Goal: Task Accomplishment & Management: Complete application form

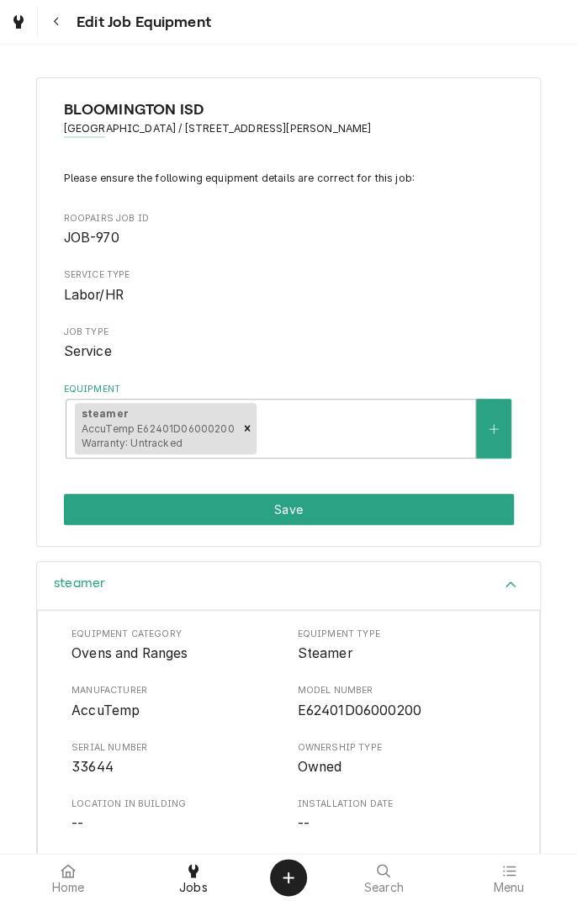
scroll to position [202, 0]
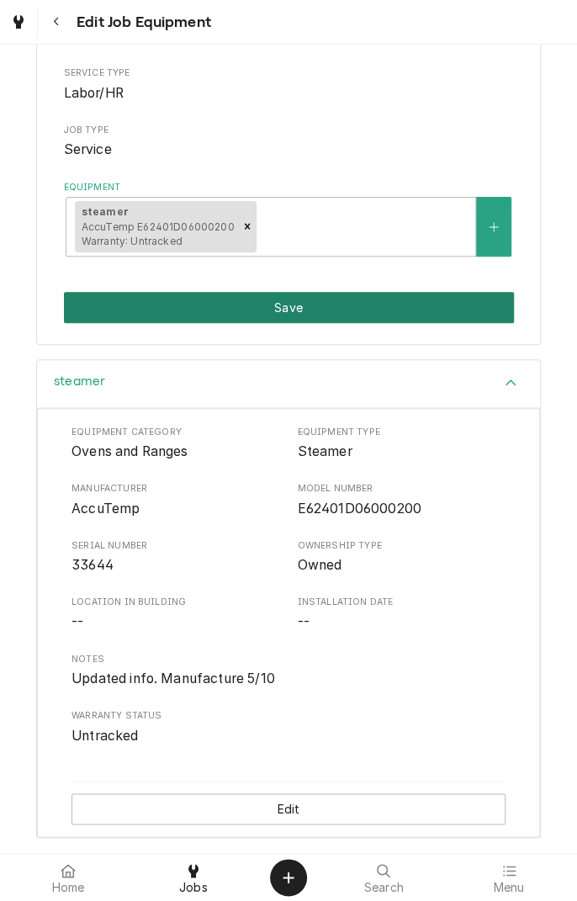
click at [381, 317] on button "Save" at bounding box center [289, 307] width 450 height 31
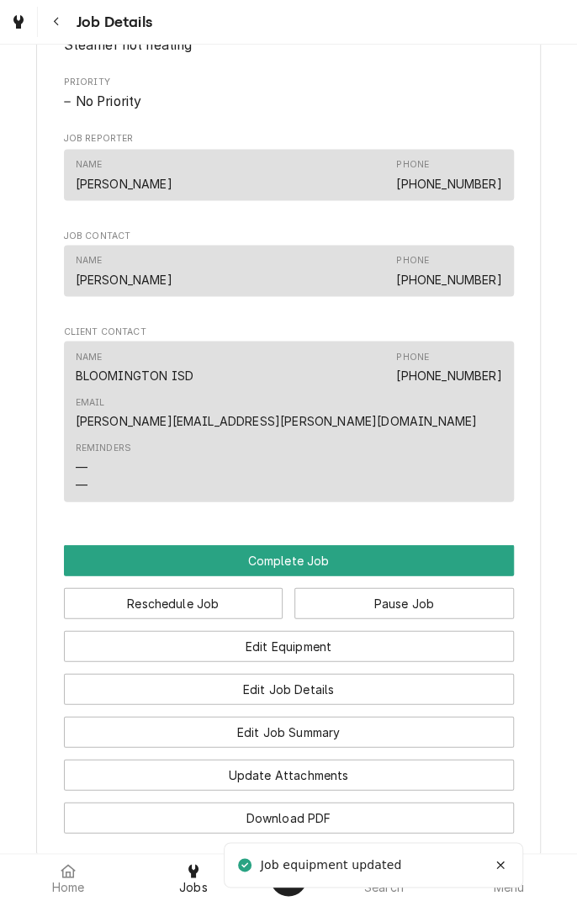
scroll to position [909, 0]
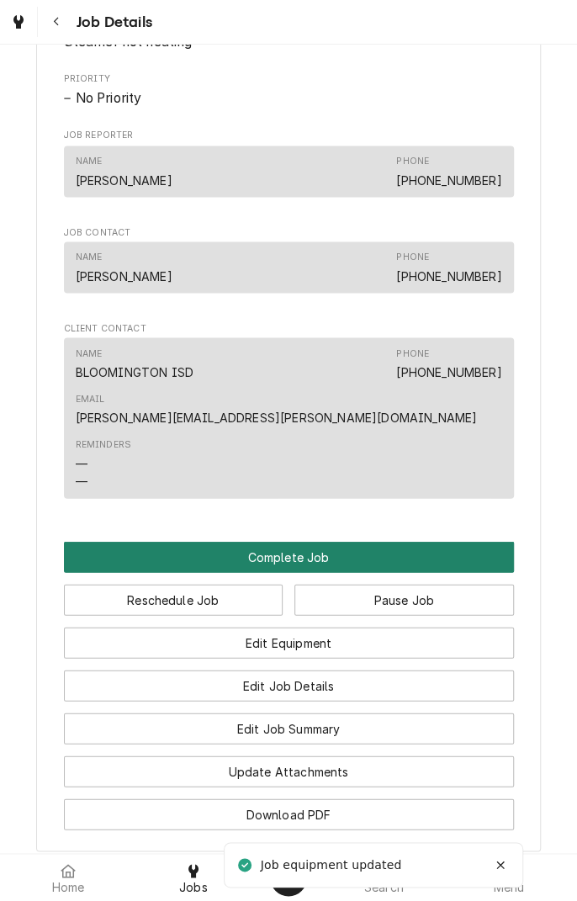
click at [337, 541] on button "Complete Job" at bounding box center [289, 556] width 450 height 31
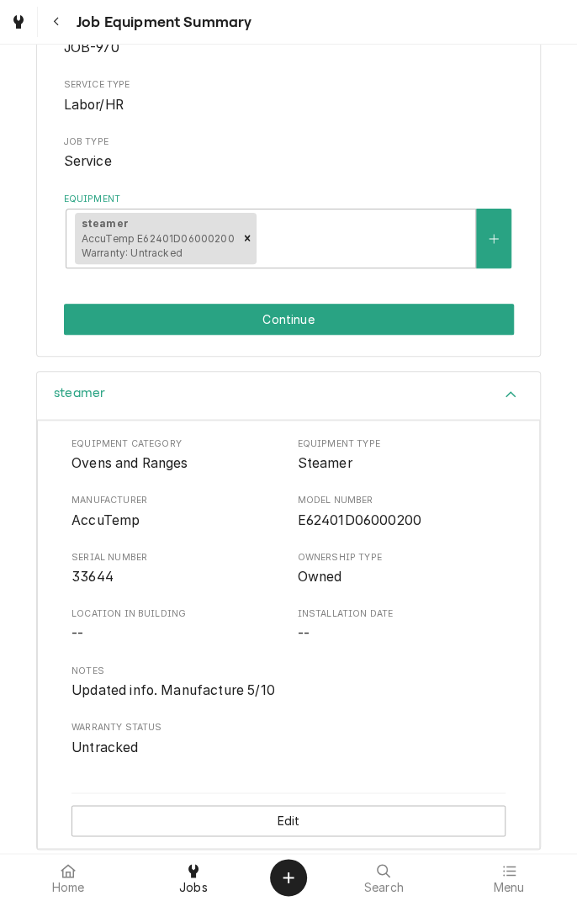
scroll to position [202, 0]
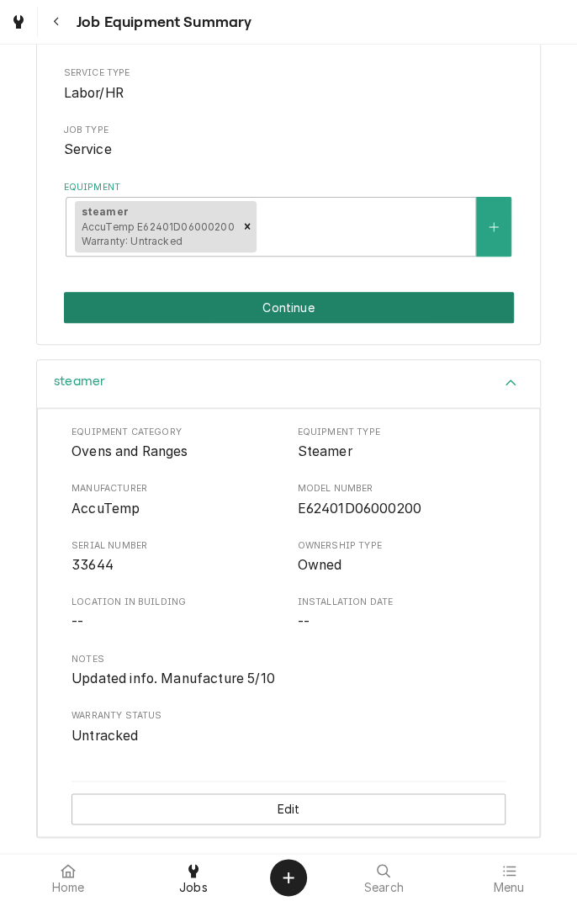
click at [372, 316] on button "Continue" at bounding box center [289, 307] width 450 height 31
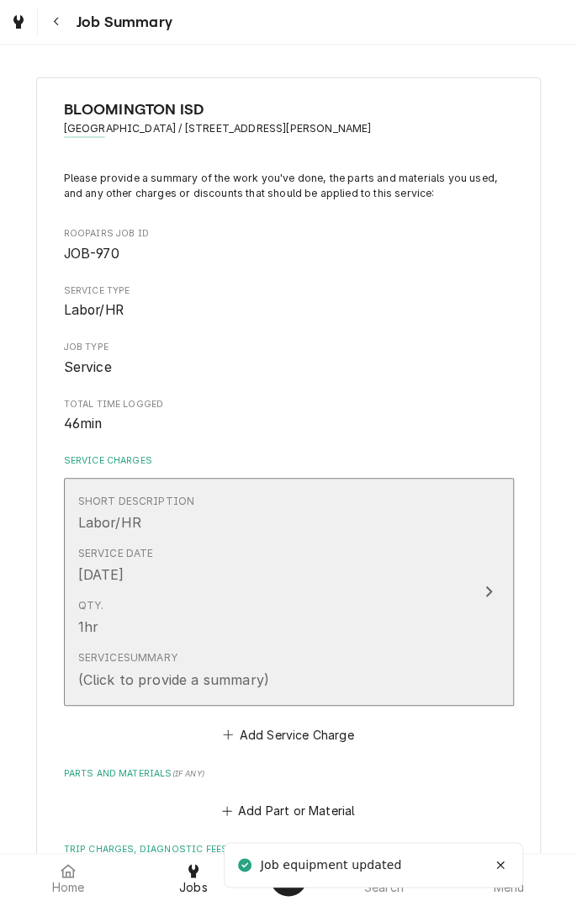
click at [483, 600] on div "Update Line Item" at bounding box center [489, 591] width 22 height 20
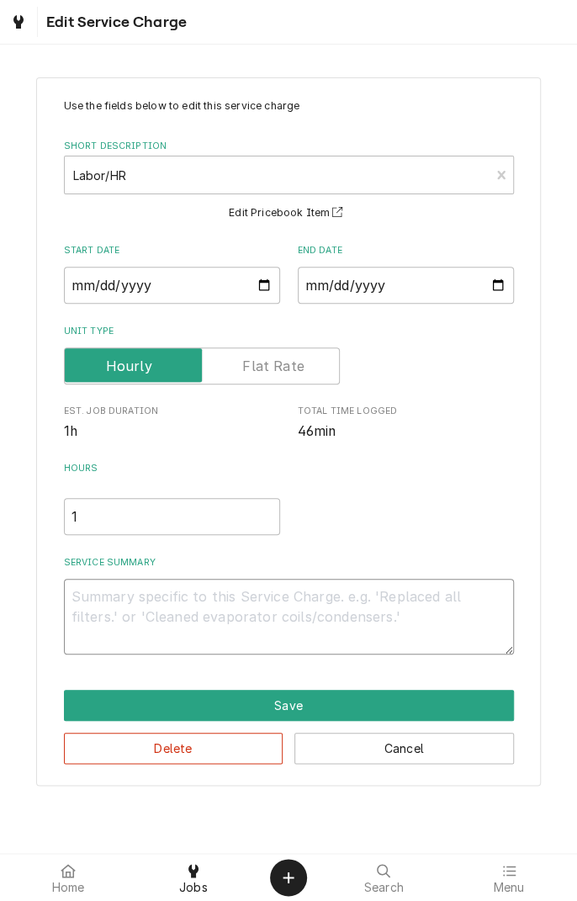
click at [335, 602] on textarea "Service Summary" at bounding box center [289, 617] width 450 height 76
type textarea "x"
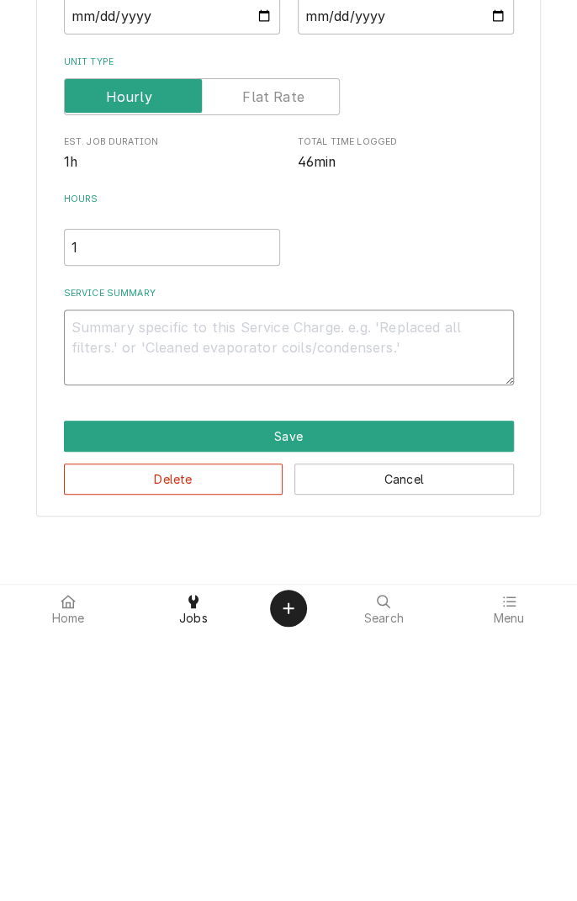
type textarea "D"
type textarea "x"
type textarea "Di"
type textarea "x"
type textarea "Dia"
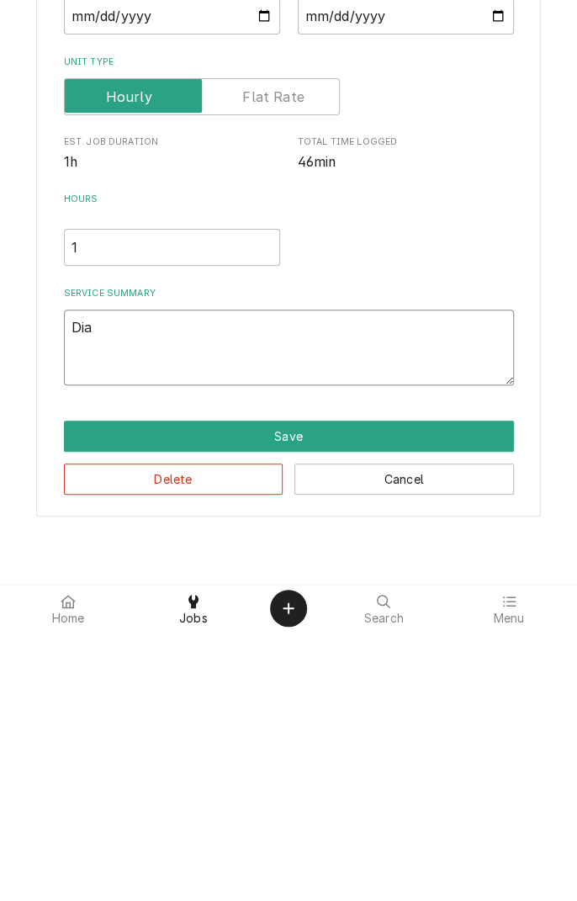
type textarea "x"
type textarea "Diag"
type textarea "x"
type textarea "Diagn"
type textarea "x"
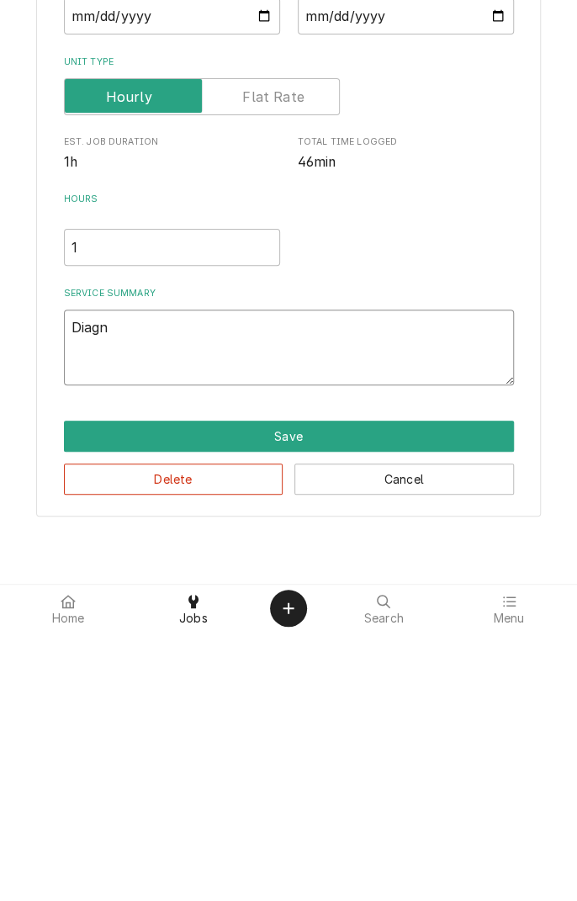
type textarea "Diagno"
type textarea "x"
type textarea "Diagnos"
type textarea "x"
type textarea "Diagnosed"
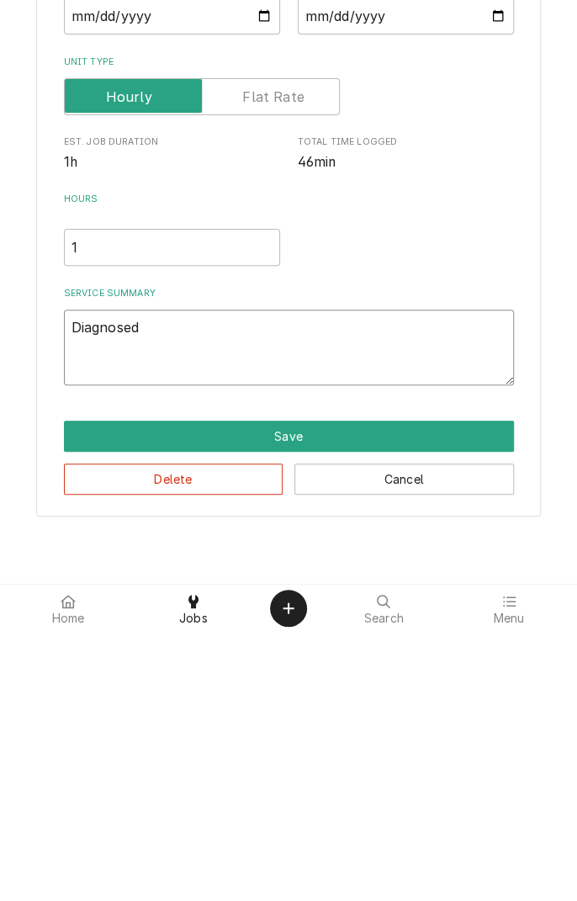
type textarea "x"
type textarea "Diagnosed s"
type textarea "x"
type textarea "Diagnosed st"
type textarea "x"
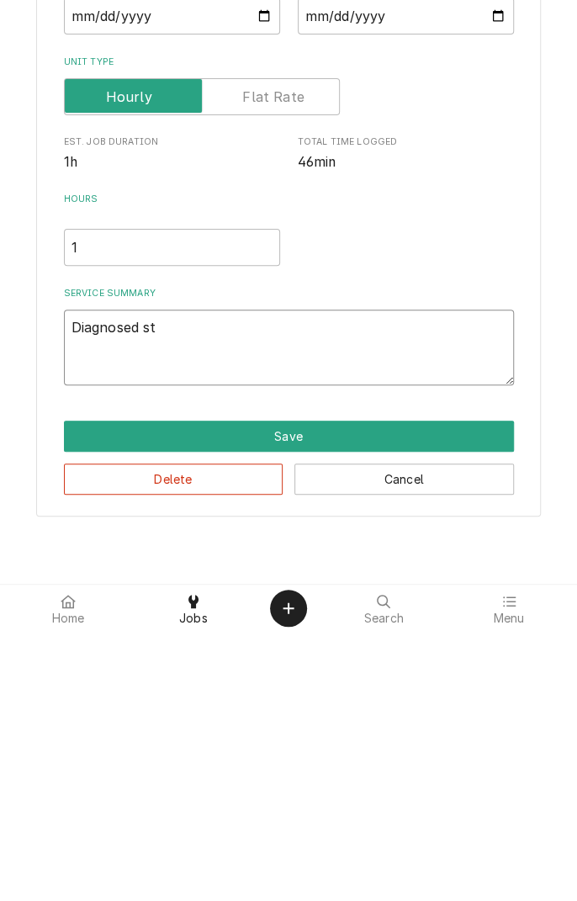
type textarea "Diagnosed ste"
type textarea "x"
type textarea "Diagnosed stea"
type textarea "x"
type textarea "Diagnosed stean"
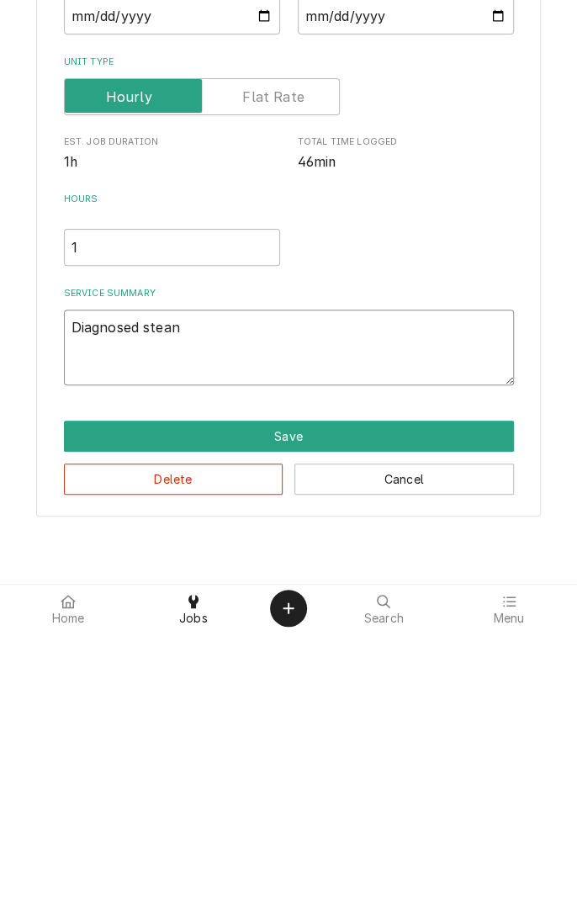
type textarea "x"
type textarea "Diagnosed stea"
type textarea "x"
type textarea "Diagnosed steam"
type textarea "x"
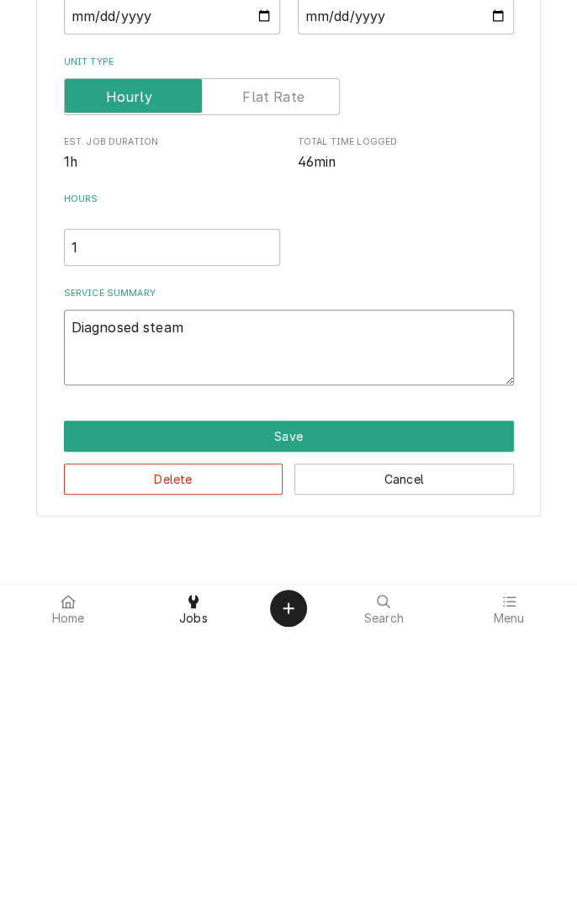
type textarea "Diagnosed steamer"
type textarea "x"
type textarea "Diagnosed steamer."
type textarea "x"
type textarea "Diagnosed steamer."
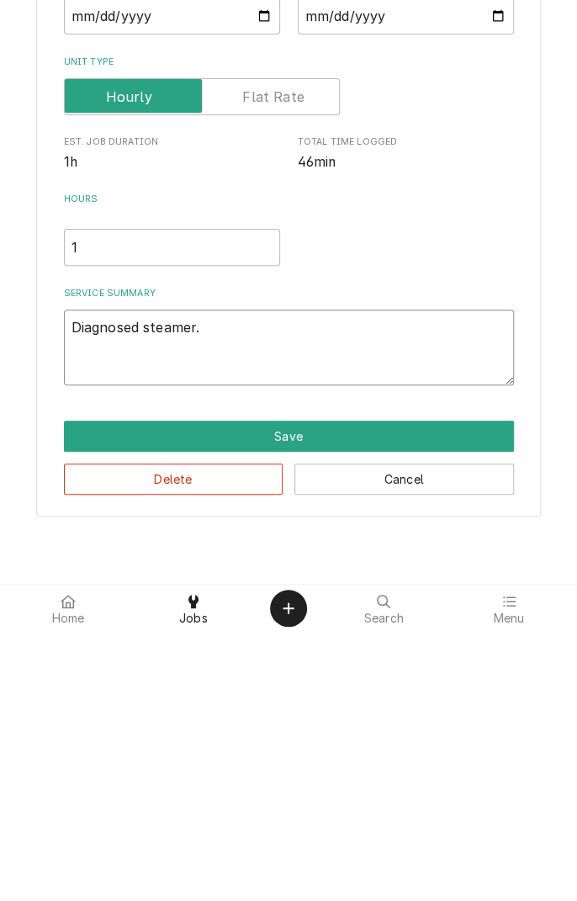
type textarea "x"
type textarea "Diagnosed steamer. U"
type textarea "x"
type textarea "Diagnosed steamer. Un"
type textarea "x"
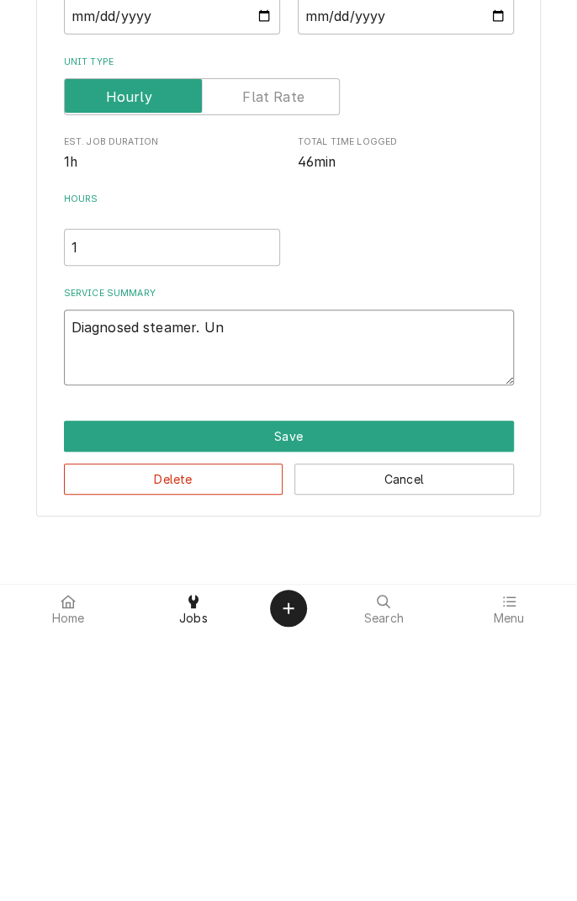
type textarea "Diagnosed steamer. Uni"
type textarea "x"
type textarea "Diagnosed steamer. Unit"
type textarea "x"
type textarea "Diagnosed steamer. Unit"
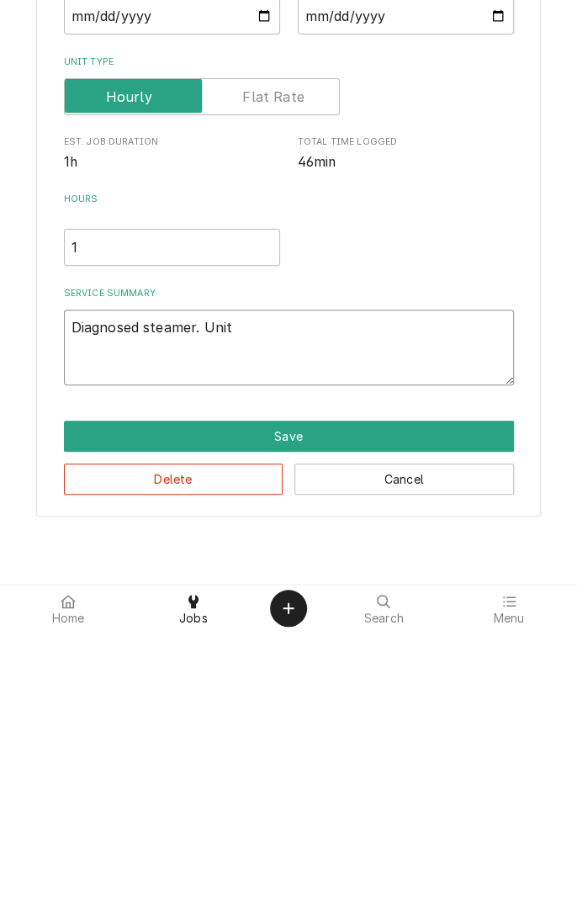
type textarea "x"
type textarea "Diagnosed steamer. Unit i"
type textarea "x"
type textarea "Diagnosed steamer. Unit is"
type textarea "x"
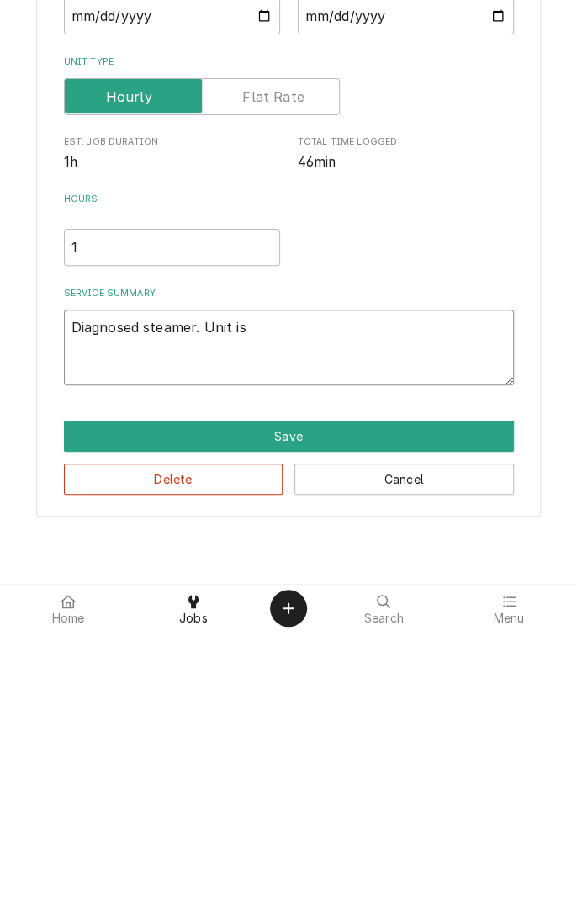
type textarea "Diagnosed steamer. Unit is"
type textarea "x"
type textarea "Diagnosed steamer. Unit is o"
type textarea "x"
type textarea "Diagnosed steamer. Unit is op"
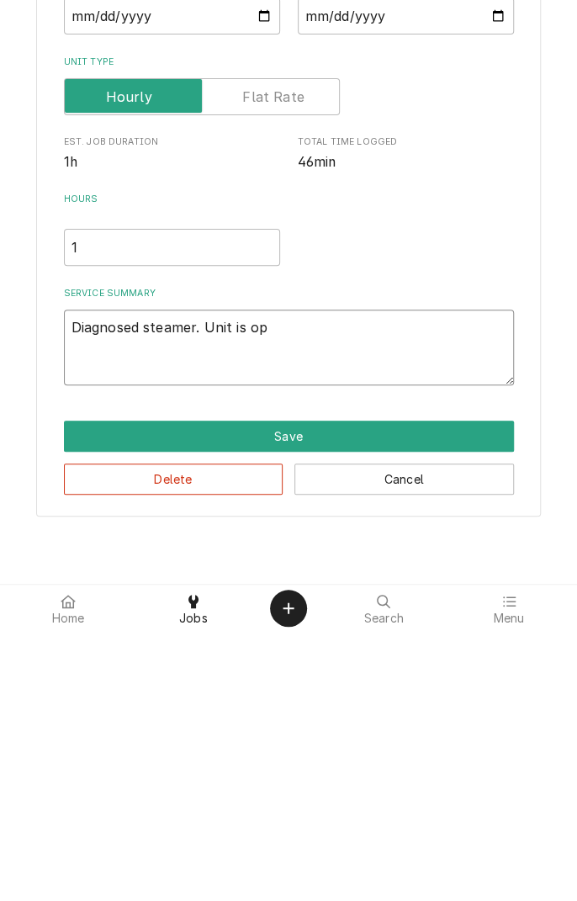
type textarea "x"
type textarea "Diagnosed steamer. Unit is ope"
type textarea "x"
type textarea "Diagnosed steamer. Unit is oper"
type textarea "x"
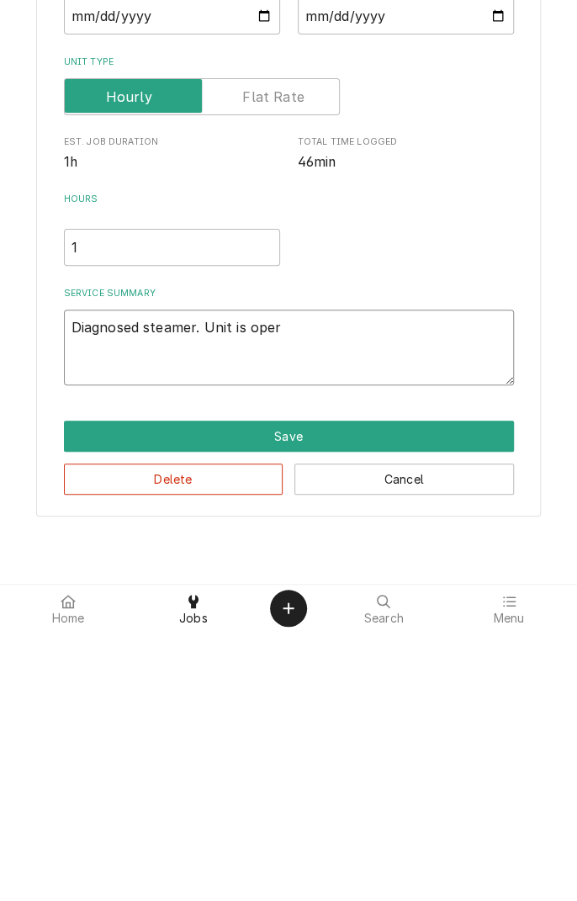
type textarea "Diagnosed steamer. Unit is opera"
type textarea "x"
type textarea "Diagnosed steamer. Unit is operat"
type textarea "x"
type textarea "Diagnosed steamer. Unit is operati"
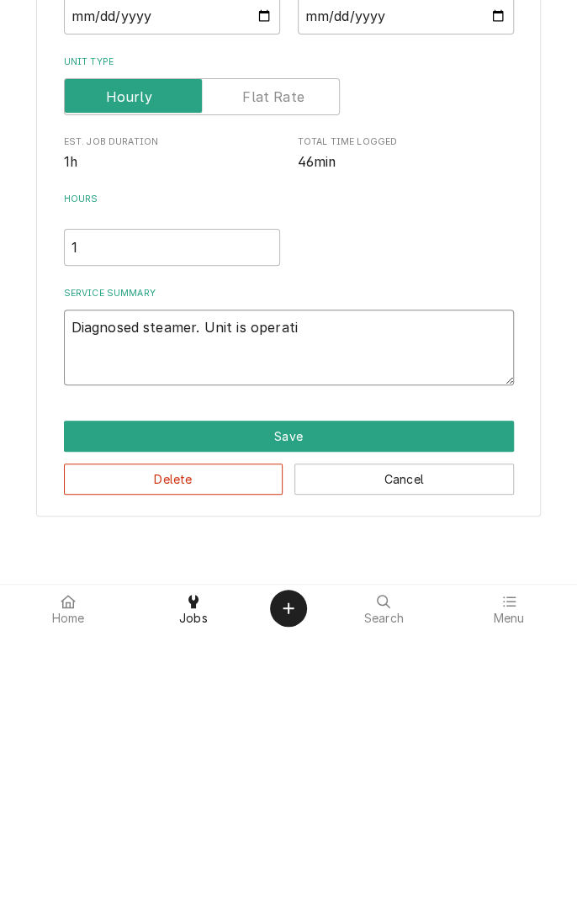
type textarea "x"
type textarea "Diagnosed steamer. Unit is operatin"
type textarea "x"
type textarea "Diagnosed steamer. Unit is operating"
type textarea "x"
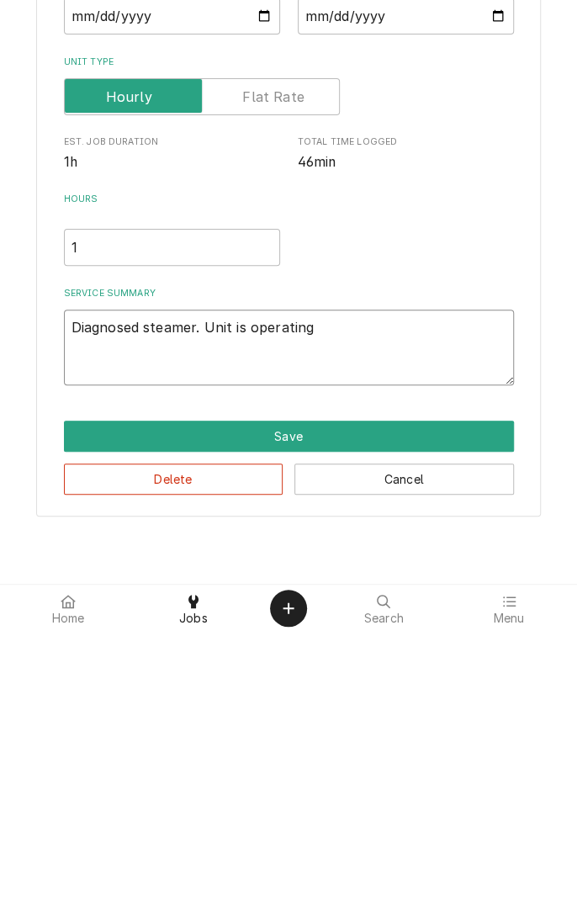
type textarea "Diagnosed steamer. Unit is operating"
type textarea "x"
type textarea "Diagnosed steamer. Unit is operating n"
type textarea "x"
type textarea "Diagnosed steamer. Unit is operating no"
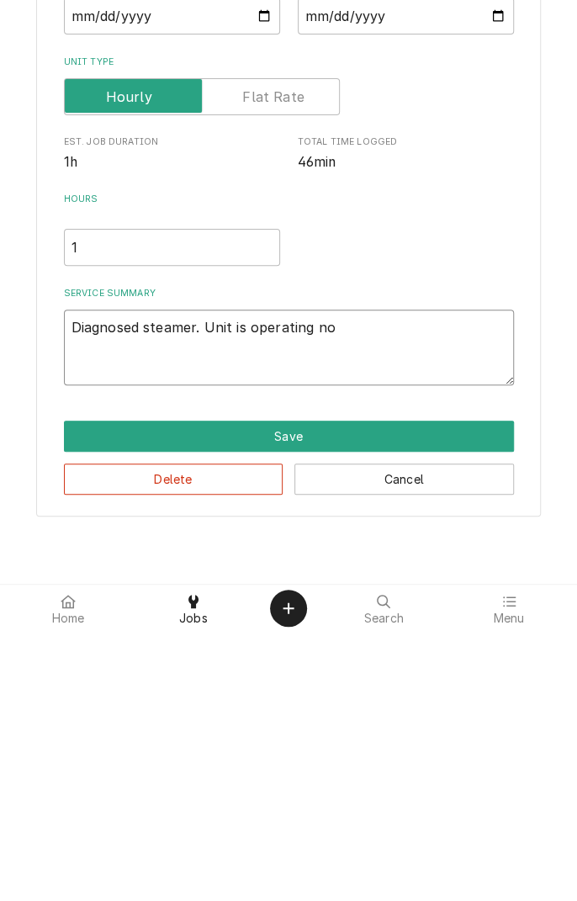
type textarea "x"
type textarea "Diagnosed steamer. Unit is operating nor"
type textarea "x"
type textarea "Diagnosed steamer. Unit is operating normally"
type textarea "x"
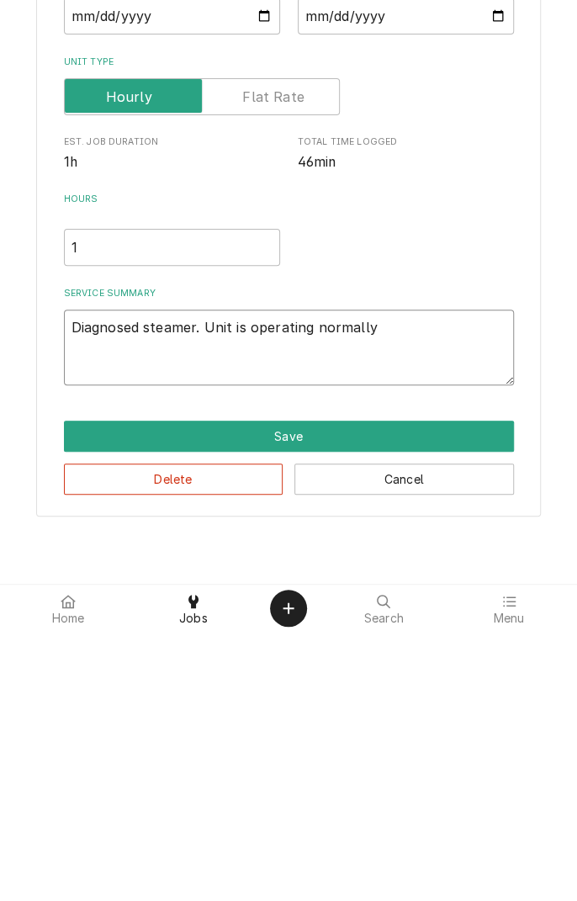
type textarea "Diagnosed steamer. Unit is operating normally."
type textarea "x"
type textarea "Diagnosed steamer. Unit is operating normally."
type textarea "x"
type textarea "Diagnosed steamer. Unit is operating normally. N"
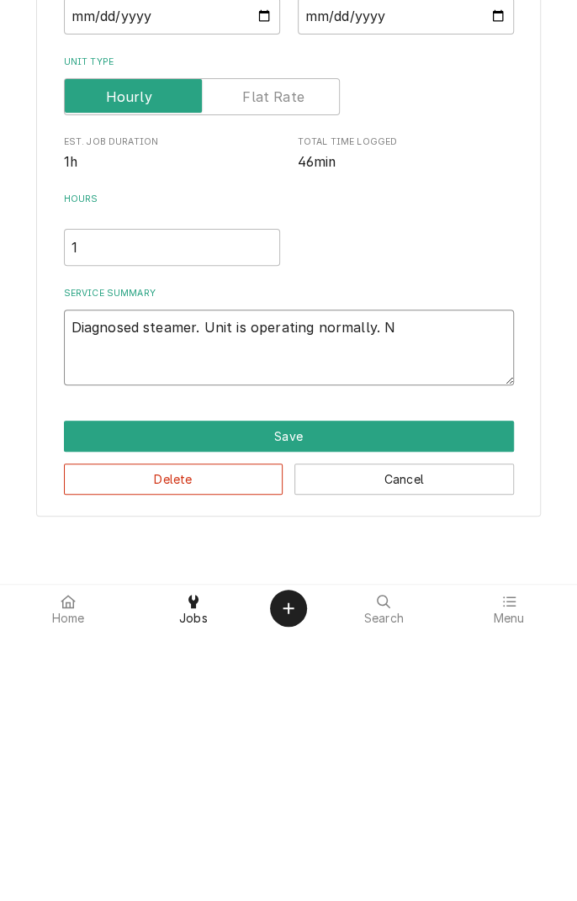
type textarea "x"
type textarea "Diagnosed steamer. Unit is operating normally. No"
type textarea "x"
type textarea "Diagnosed steamer. Unit is operating normally. No"
type textarea "x"
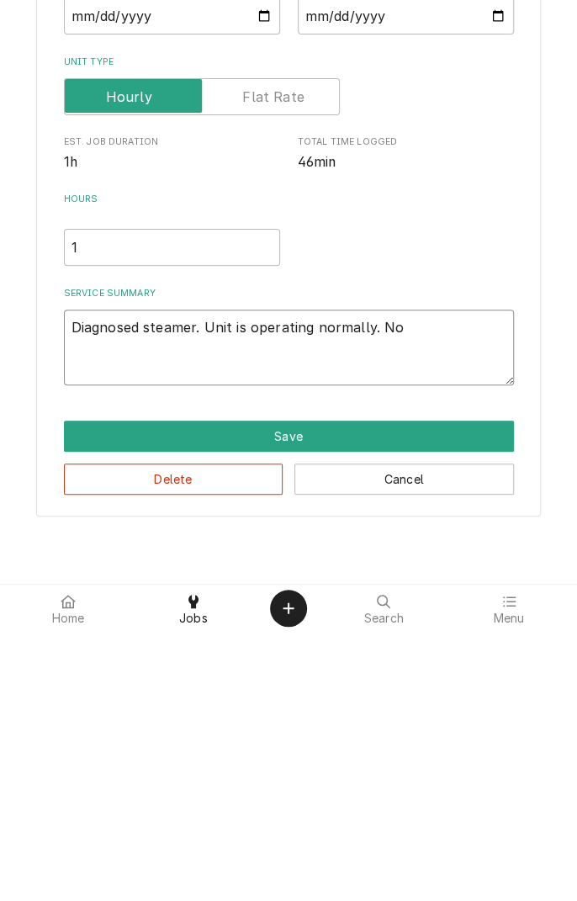
type textarea "Diagnosed steamer. Unit is operating normally. No p"
type textarea "x"
type textarea "Diagnosed steamer. Unit is operating normally. No pr"
type textarea "x"
type textarea "Diagnosed steamer. Unit is operating normally. No pro"
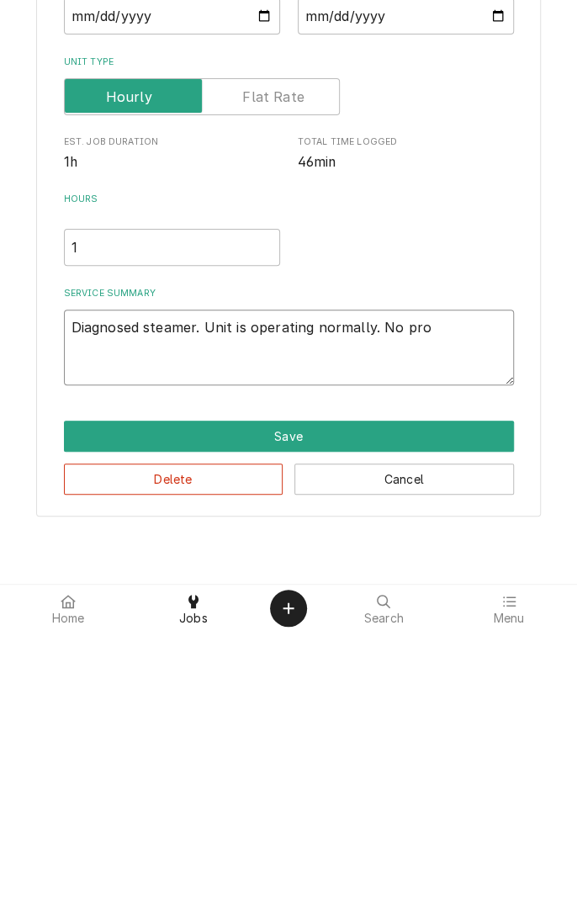
type textarea "x"
type textarea "Diagnosed steamer. Unit is operating normally. No problems"
type textarea "x"
type textarea "Diagnosed steamer. Unit is operating normally. No problems n"
type textarea "x"
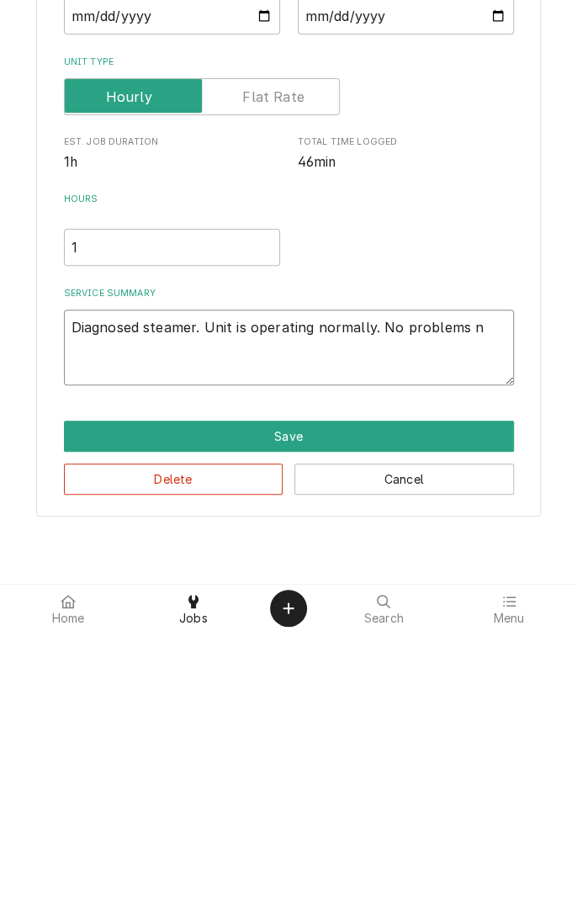
type textarea "Diagnosed steamer. Unit is operating normally. No problems no"
type textarea "x"
type textarea "Diagnosed steamer. Unit is operating normally. No problems not"
type textarea "x"
type textarea "Diagnosed steamer. Unit is operating normally. No problems noti"
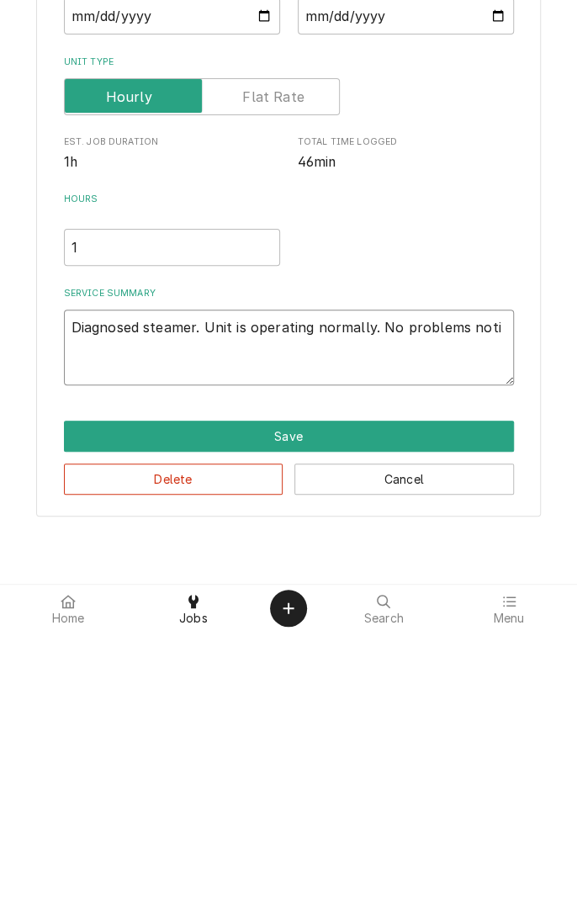
type textarea "x"
type textarea "Diagnosed steamer. Unit is operating normally. No problems notic"
type textarea "x"
type textarea "Diagnosed steamer. Unit is operating normally. No problems notice"
type textarea "x"
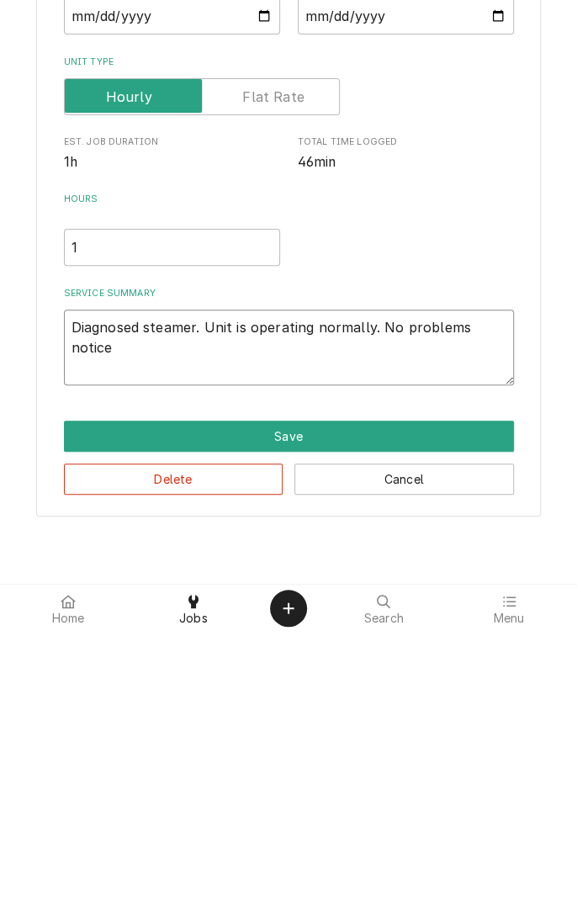
type textarea "Diagnosed steamer. Unit is operating normally. No problems notice."
type textarea "x"
type textarea "Diagnosed steamer. Unit is operating normally. No problems notice."
type textarea "x"
type textarea "Diagnosed steamer. Unit is operating normally. No problems notice. M"
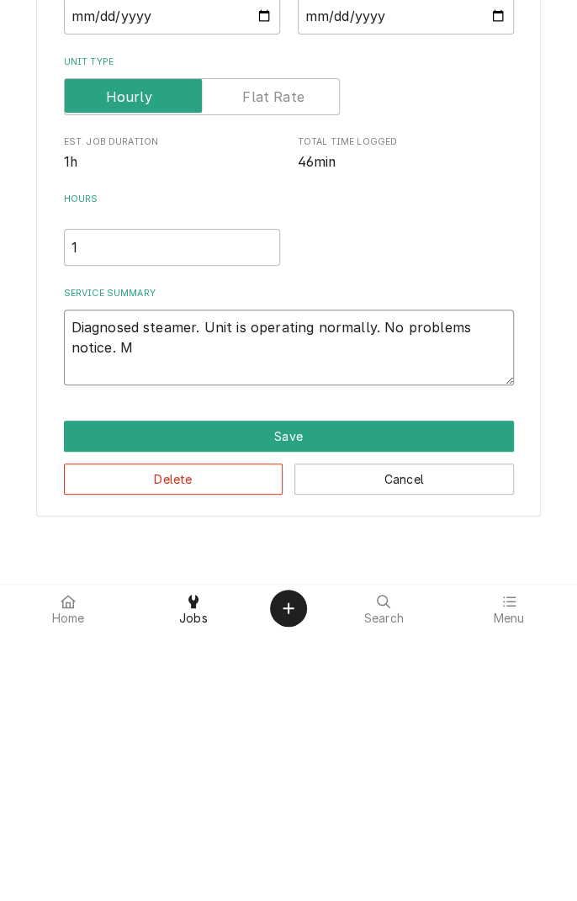
type textarea "x"
type textarea "Diagnosed steamer. Unit is operating normally. No problems notice. Mo"
type textarea "x"
type textarea "Diagnosed steamer. Unit is operating normally. No problems notice. Mos"
type textarea "x"
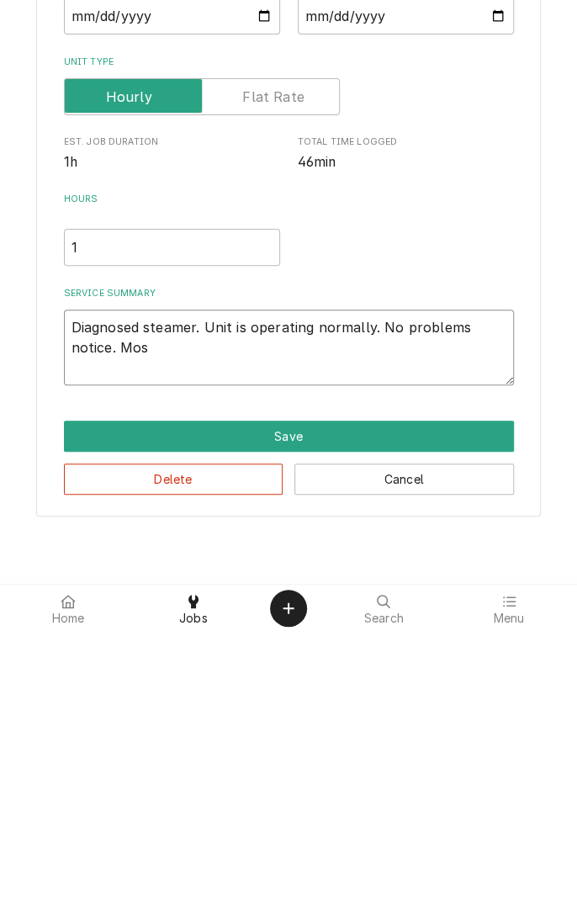
type textarea "Diagnosed steamer. Unit is operating normally. No problems notice. Most"
type textarea "x"
type textarea "Diagnosed steamer. Unit is operating normally. No problems notice. Most"
type textarea "x"
type textarea "Diagnosed steamer. Unit is operating normally. No problems notice. Most l"
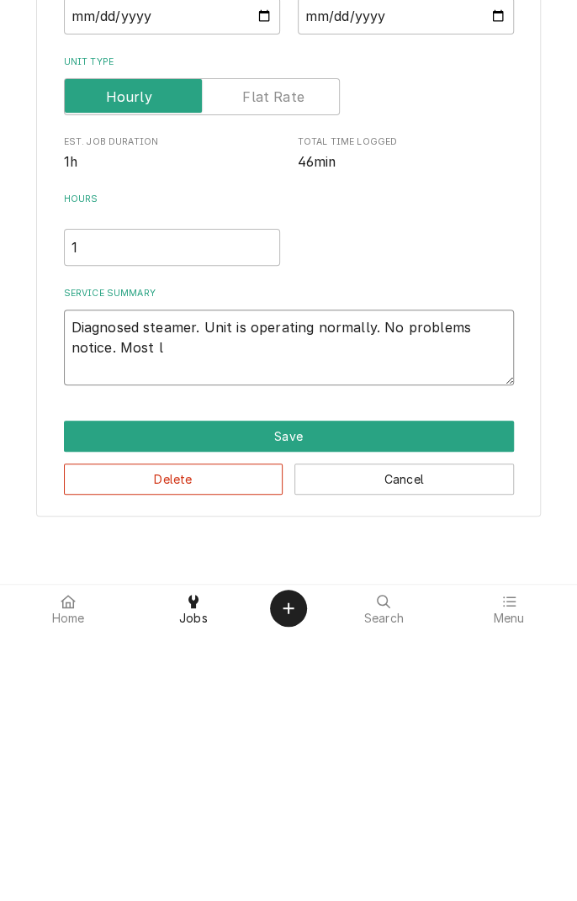
type textarea "x"
type textarea "Diagnosed steamer. Unit is operating normally. No problems notice. Most li"
type textarea "x"
type textarea "Diagnosed steamer. Unit is operating normally. No problems notice. Most lik"
type textarea "x"
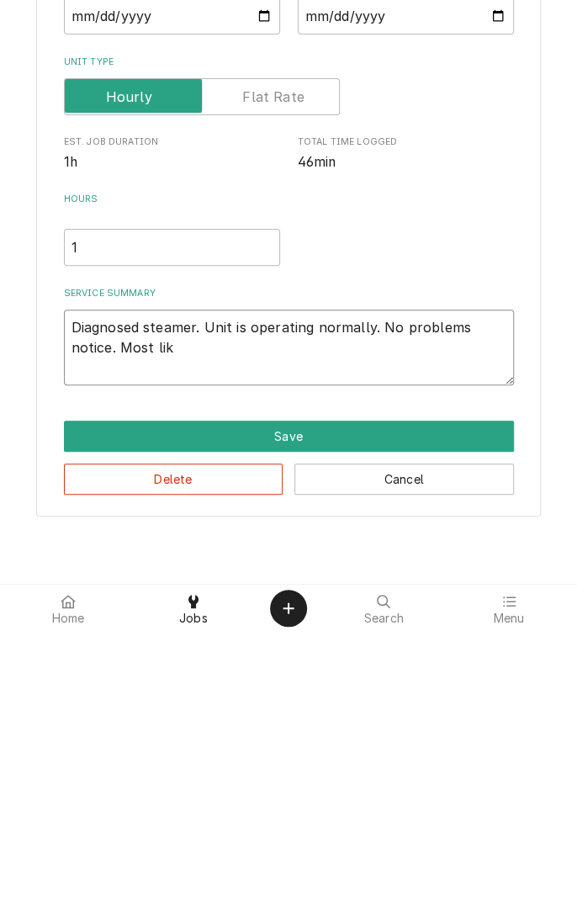
type textarea "Diagnosed steamer. Unit is operating normally. No problems notice. Most likely"
type textarea "x"
type textarea "Diagnosed steamer. Unit is operating normally. No problems notice. Most likely c"
type textarea "x"
type textarea "Diagnosed steamer. Unit is operating normally. No problems notice. Most likely …"
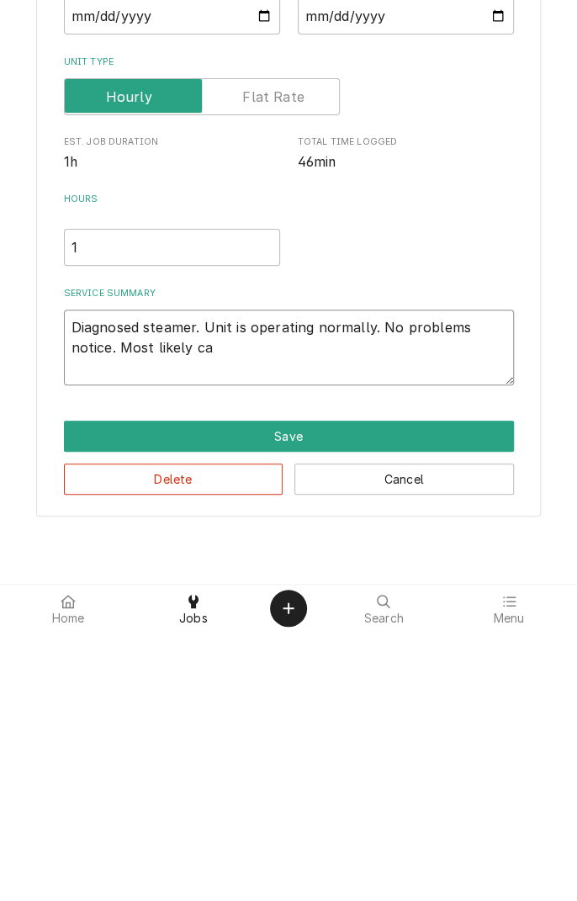
type textarea "x"
type textarea "Diagnosed steamer. Unit is operating normally. No problems notice. Most likely …"
type textarea "x"
type textarea "Diagnosed steamer. Unit is operating normally. No problems notice. Most likely …"
type textarea "x"
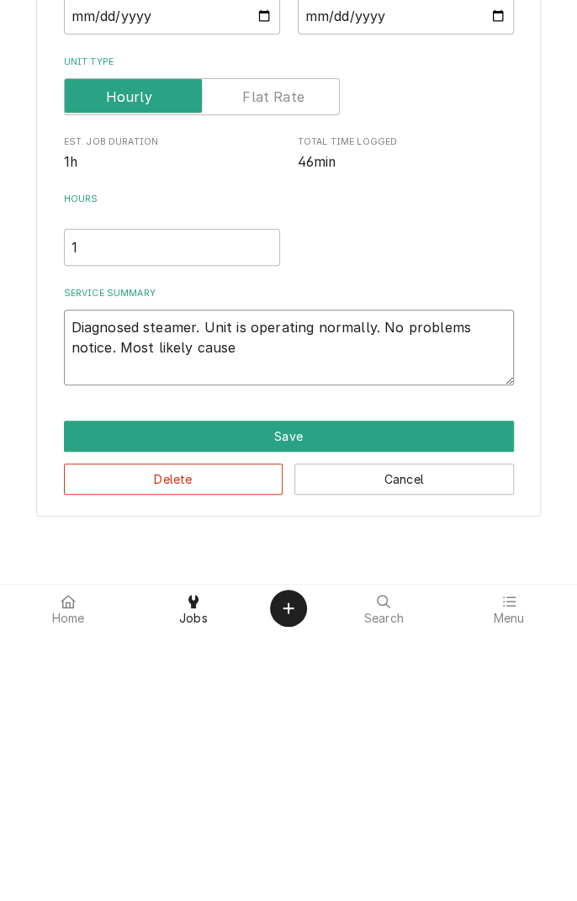
type textarea "Diagnosed steamer. Unit is operating normally. No problems notice. Most likely …"
type textarea "x"
type textarea "Diagnosed steamer. Unit is operating normally. No problems notice. Most likely …"
type textarea "x"
type textarea "Diagnosed steamer. Unit is operating normally. No problems notice. Most likely …"
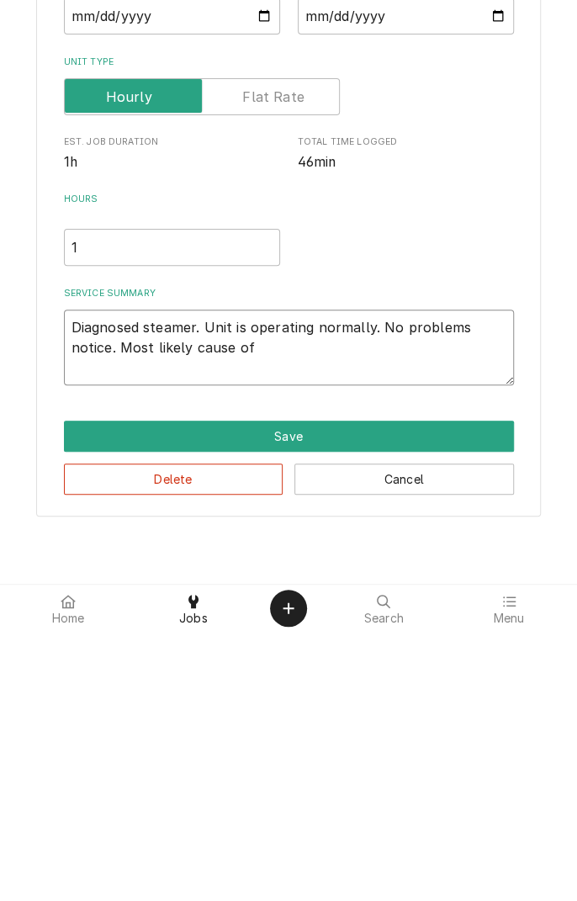
type textarea "x"
type textarea "Diagnosed steamer. Unit is operating normally. No problems notice. Most likely …"
type textarea "x"
type textarea "Diagnosed steamer. Unit is operating normally. No problems notice. Most likely …"
type textarea "x"
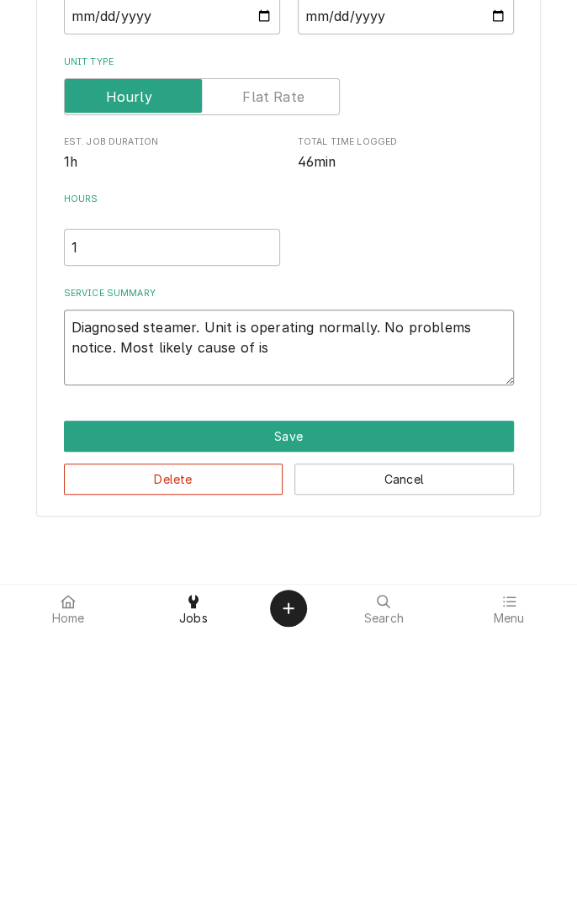
type textarea "Diagnosed steamer. Unit is operating normally. No problems notice. Most likely …"
type textarea "x"
type textarea "Diagnosed steamer. Unit is operating normally. No problems notice. Most likely …"
type textarea "x"
type textarea "Diagnosed steamer. Unit is operating normally. No problems notice. Most likely …"
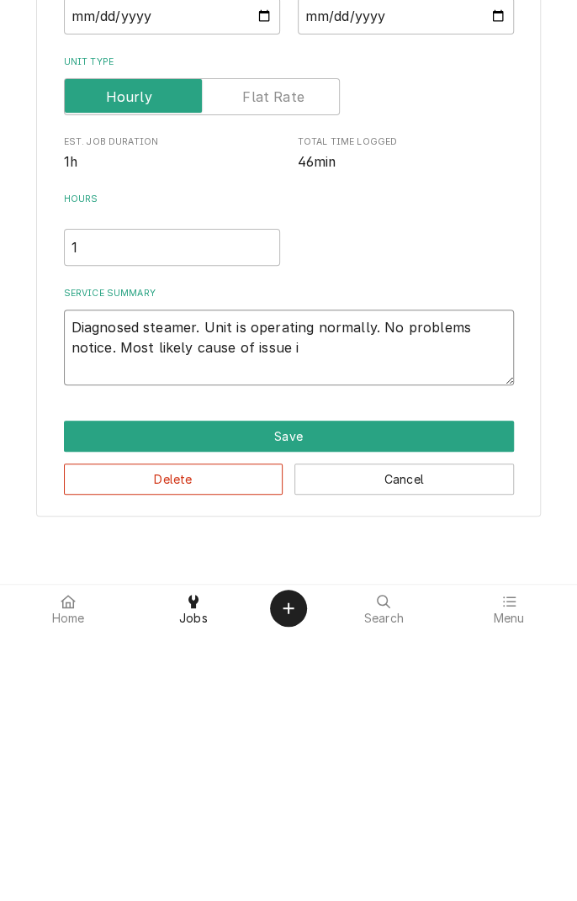
type textarea "x"
type textarea "Diagnosed steamer. Unit is operating normally. No problems notice. Most likely …"
type textarea "x"
type textarea "Diagnosed steamer. Unit is operating normally. No problems notice. Most likely …"
type textarea "x"
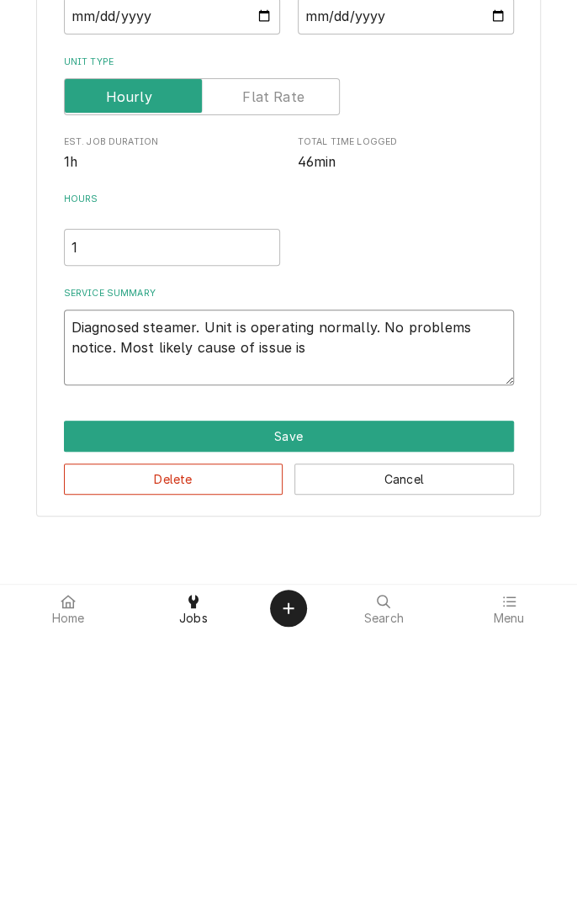
type textarea "Diagnosed steamer. Unit is operating normally. No problems notice. Most likely …"
type textarea "x"
type textarea "Diagnosed steamer. Unit is operating normally. No problems notice. Most likely …"
type textarea "x"
type textarea "Diagnosed steamer. Unit is operating normally. No problems notice. Most likely …"
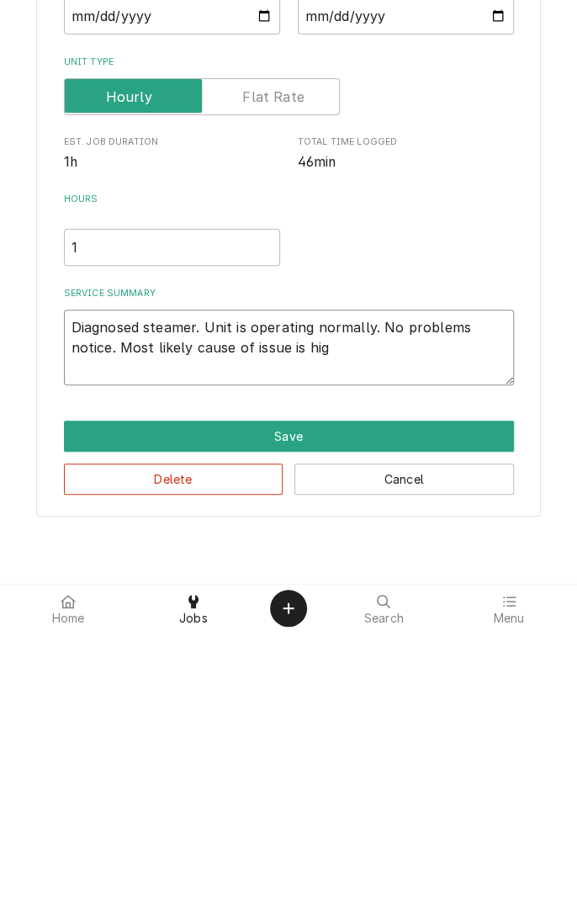
type textarea "x"
type textarea "Diagnosed steamer. Unit is operating normally. No problems notice. Most likely …"
type textarea "x"
type textarea "Diagnosed steamer. Unit is operating normally. No problems notice. Most likely …"
type textarea "x"
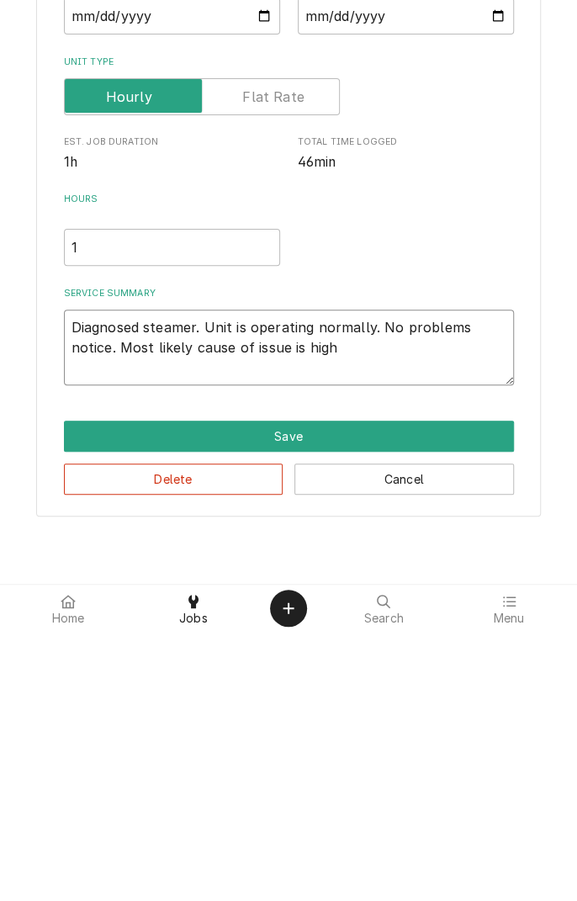
type textarea "Diagnosed steamer. Unit is operating normally. No problems notice. Most likely …"
type textarea "x"
type textarea "Diagnosed steamer. Unit is operating normally. No problems notice. Most likely …"
type textarea "x"
type textarea "Diagnosed steamer. Unit is operating normally. No problems notice. Most likely …"
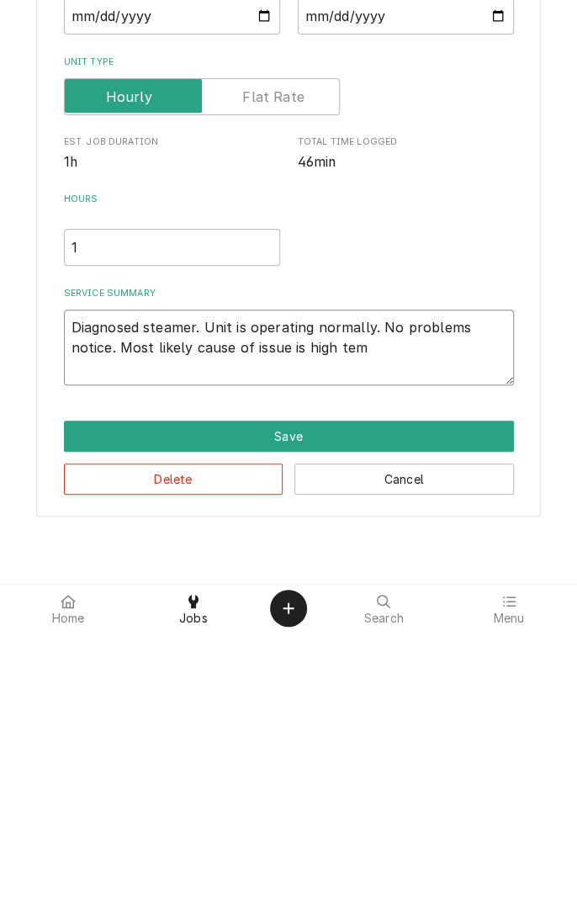
type textarea "x"
type textarea "Diagnosed steamer. Unit is operating normally. No problems notice. Most likely …"
type textarea "x"
type textarea "Diagnosed steamer. Unit is operating normally. No problems notice. Most likely …"
type textarea "x"
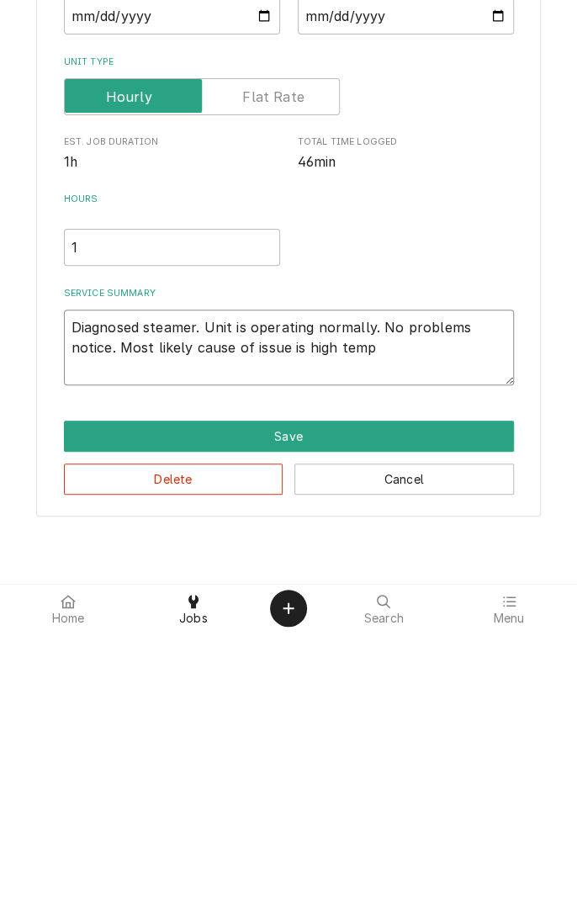
type textarea "Diagnosed steamer. Unit is operating normally. No problems notice. Most likely …"
type textarea "x"
type textarea "Diagnosed steamer. Unit is operating normally. No problems notice. Most likely …"
type textarea "x"
type textarea "Diagnosed steamer. Unit is operating normally. No problems notice. Most likely …"
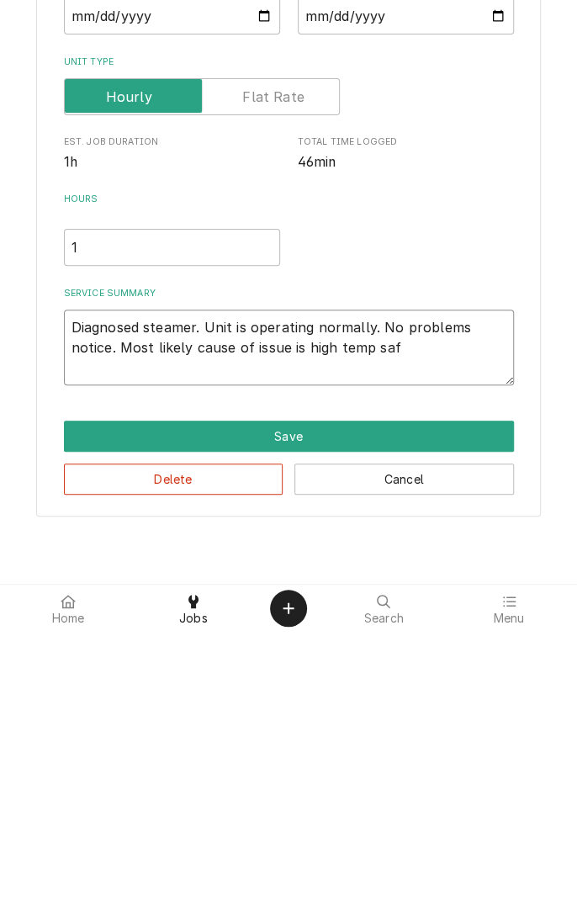
type textarea "x"
type textarea "Diagnosed steamer. Unit is operating normally. No problems notice. Most likely …"
type textarea "x"
type textarea "Diagnosed steamer. Unit is operating normally. No problems notice. Most likely …"
type textarea "x"
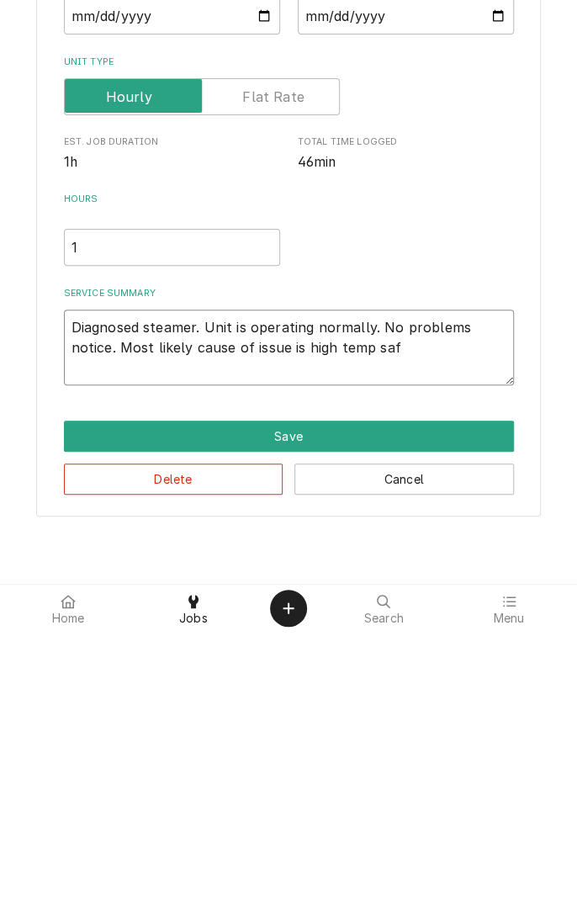
type textarea "Diagnosed steamer. Unit is operating normally. No problems notice. Most likely …"
type textarea "x"
type textarea "Diagnosed steamer. Unit is operating normally. No problems notice. Most likely …"
type textarea "x"
type textarea "Diagnosed steamer. Unit is operating normally. No problems notice. Most likely …"
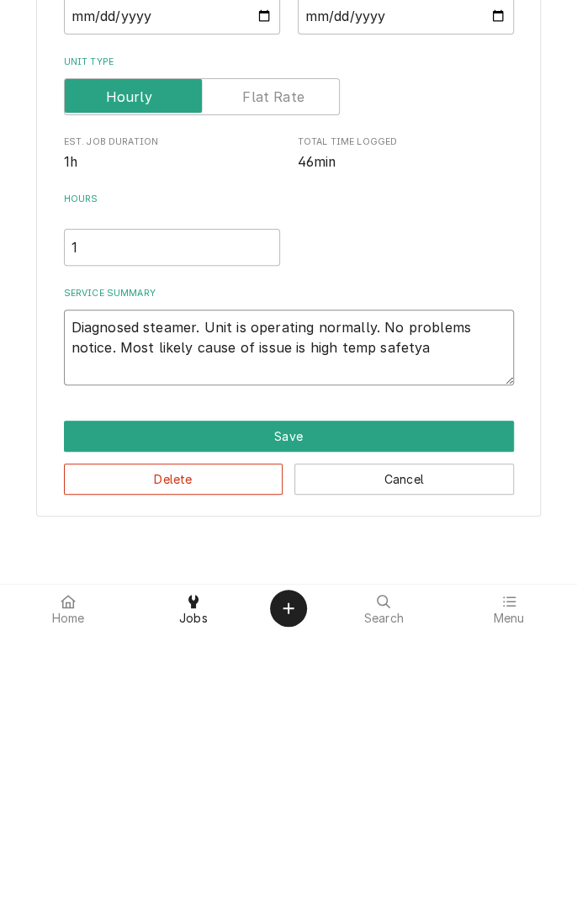
type textarea "x"
type textarea "Diagnosed steamer. Unit is operating normally. No problems notice. Most likely …"
type textarea "x"
type textarea "Diagnosed steamer. Unit is operating normally. No problems notice. Most likely …"
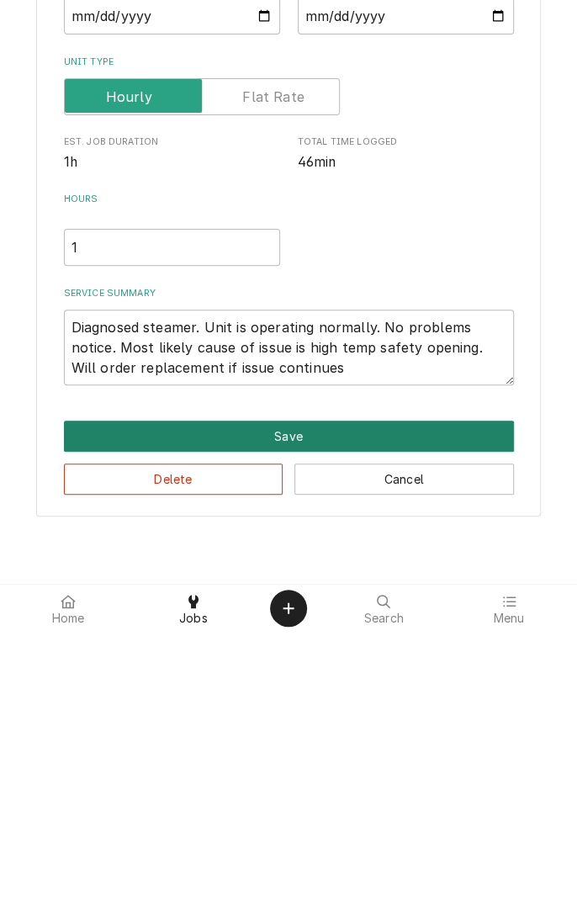
click at [306, 704] on button "Save" at bounding box center [289, 705] width 450 height 31
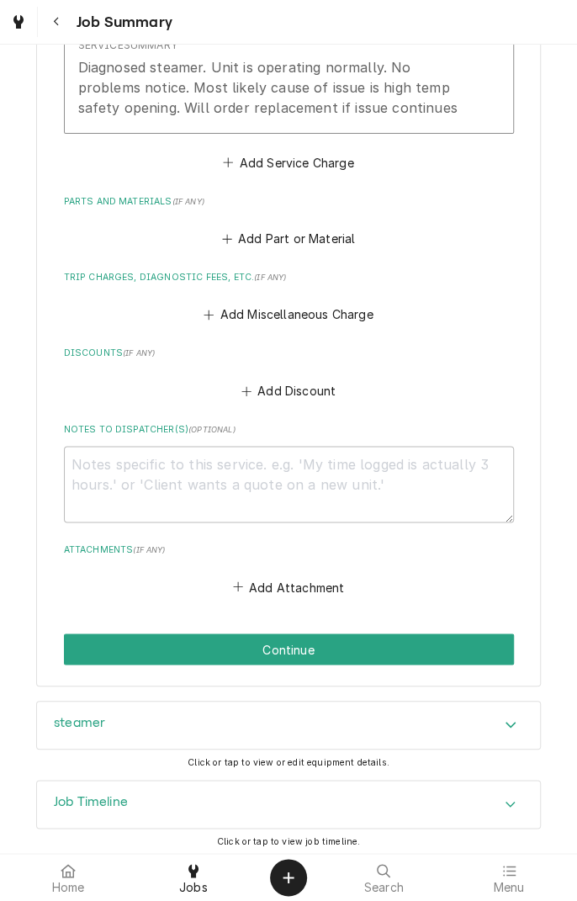
scroll to position [616, 0]
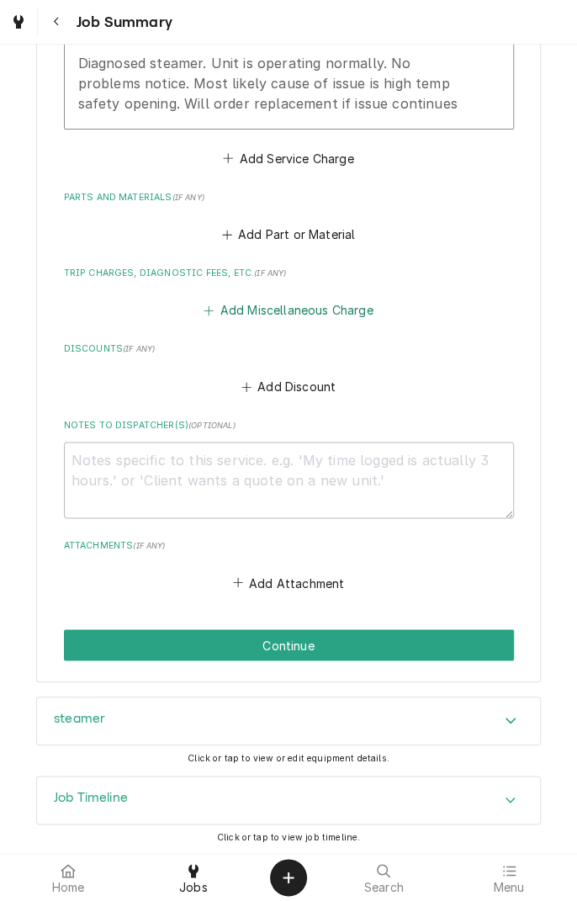
click at [272, 317] on button "Add Miscellaneous Charge" at bounding box center [288, 311] width 175 height 24
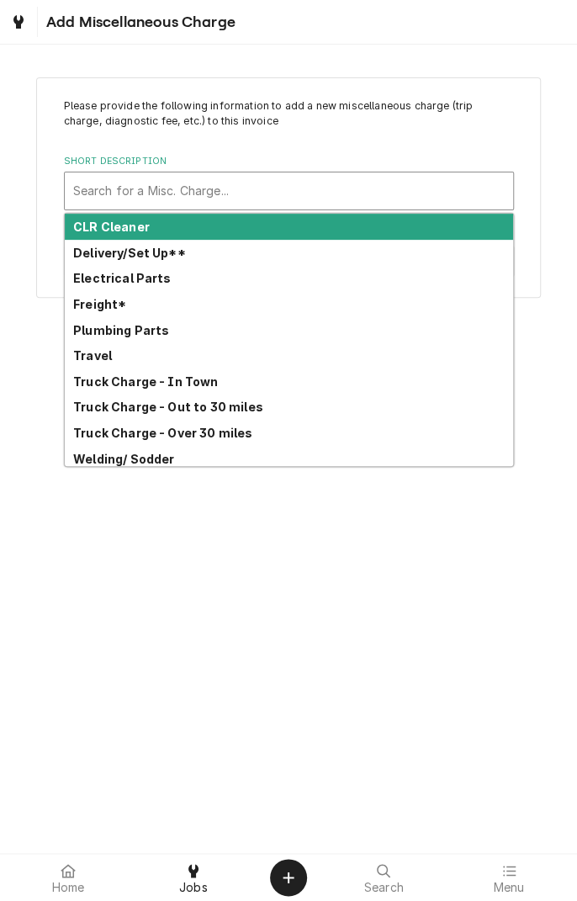
click at [108, 362] on div "Travel" at bounding box center [289, 355] width 448 height 26
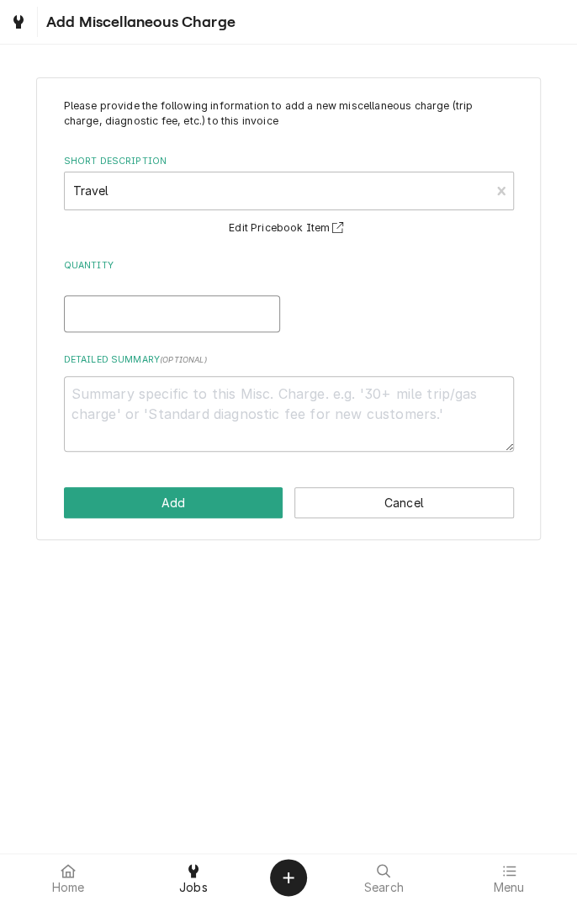
click at [168, 320] on input "Quantity" at bounding box center [172, 313] width 216 height 37
click at [280, 438] on textarea "Detailed Summary ( optional )" at bounding box center [289, 414] width 450 height 76
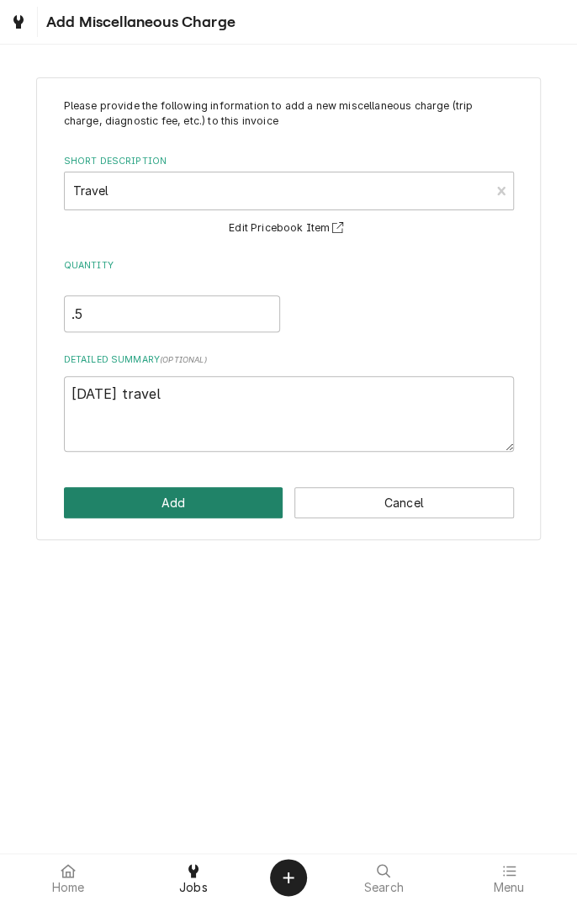
click at [218, 509] on button "Add" at bounding box center [173, 502] width 219 height 31
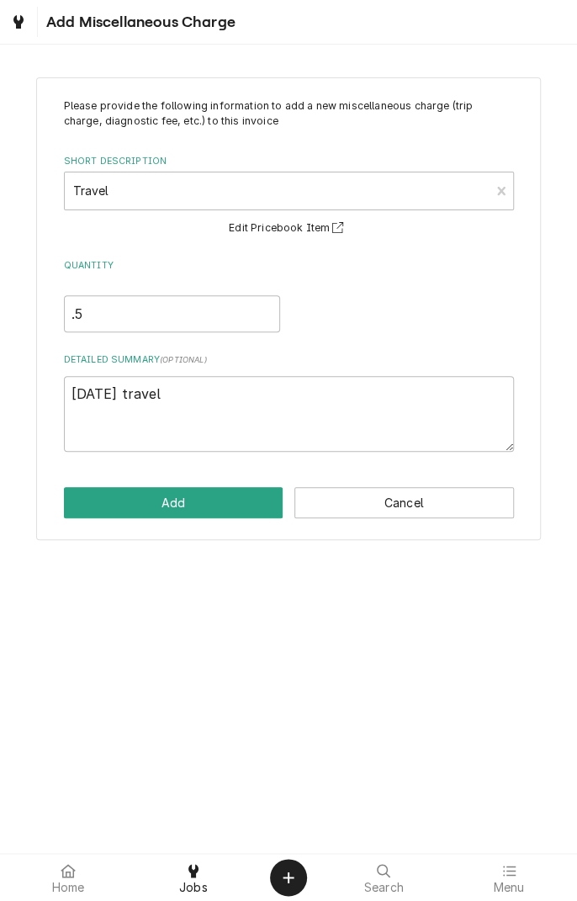
scroll to position [616, 0]
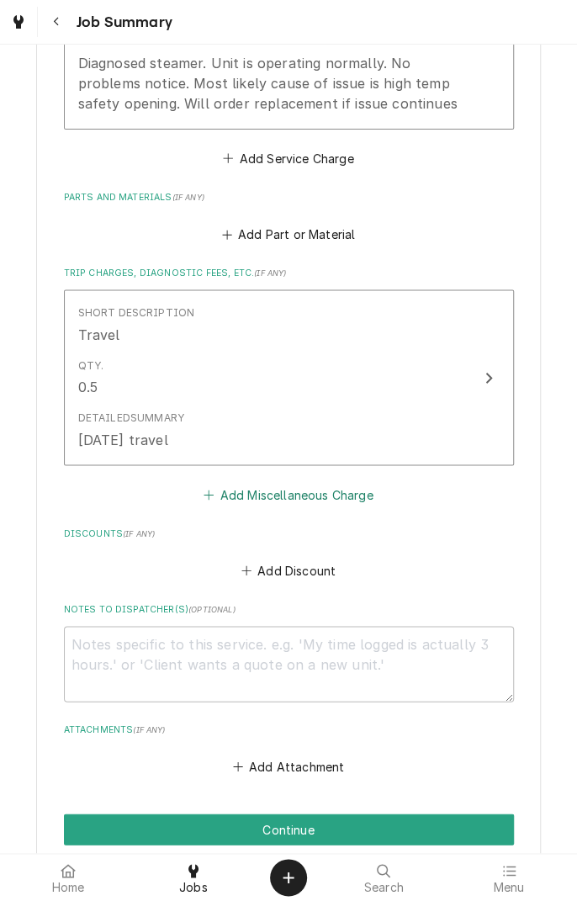
click at [358, 500] on button "Add Miscellaneous Charge" at bounding box center [288, 495] width 175 height 24
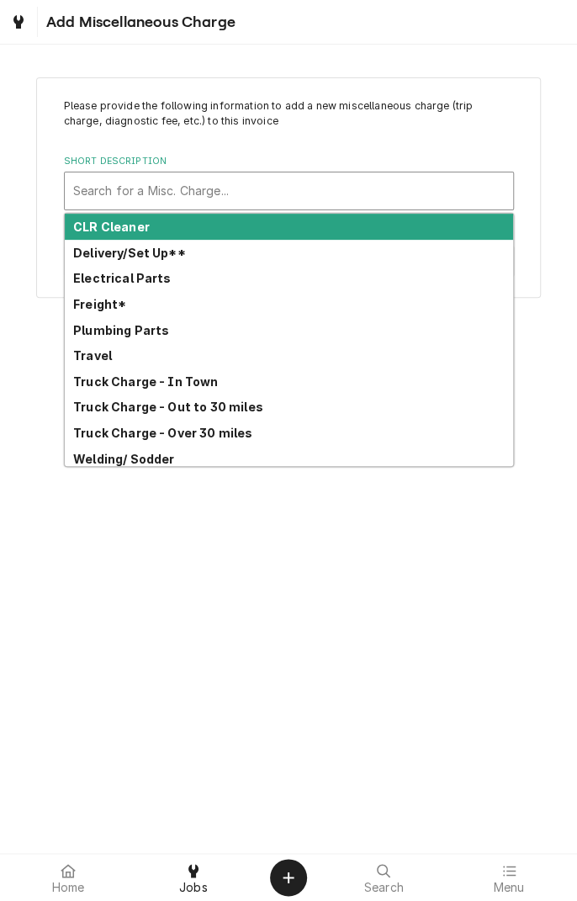
click at [227, 411] on strong "Truck Charge - Out to 30 miles" at bounding box center [168, 406] width 190 height 14
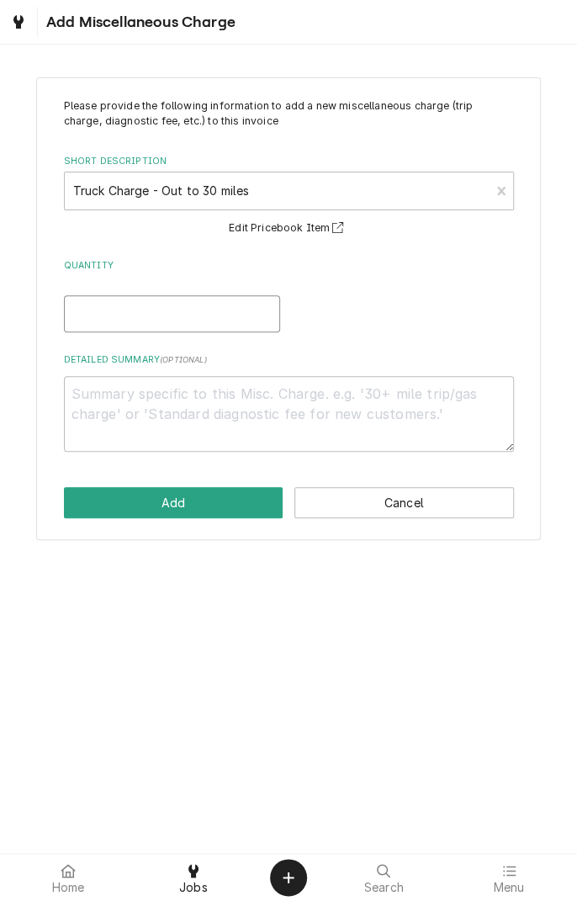
click at [227, 320] on input "Quantity" at bounding box center [172, 313] width 216 height 37
click at [356, 420] on textarea "Detailed Summary ( optional )" at bounding box center [289, 414] width 450 height 76
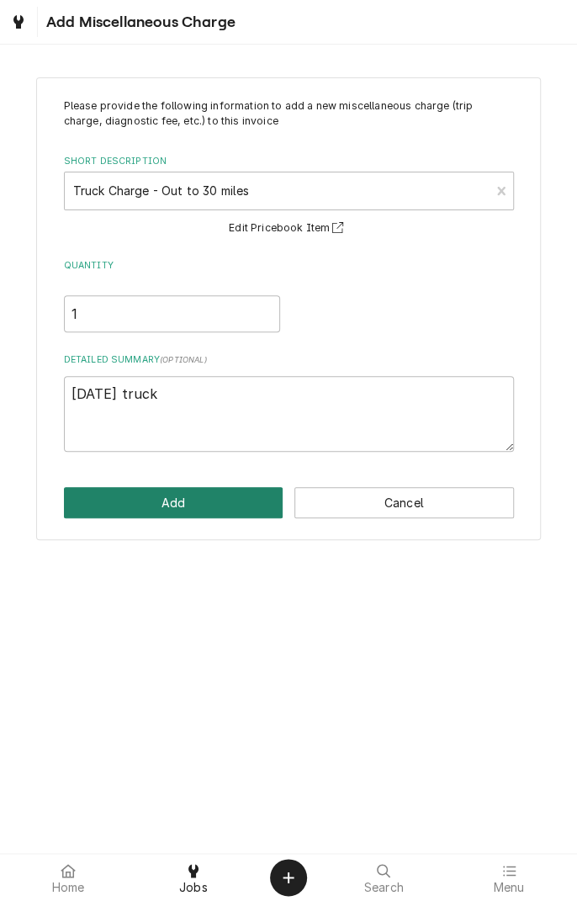
click at [204, 503] on button "Add" at bounding box center [173, 502] width 219 height 31
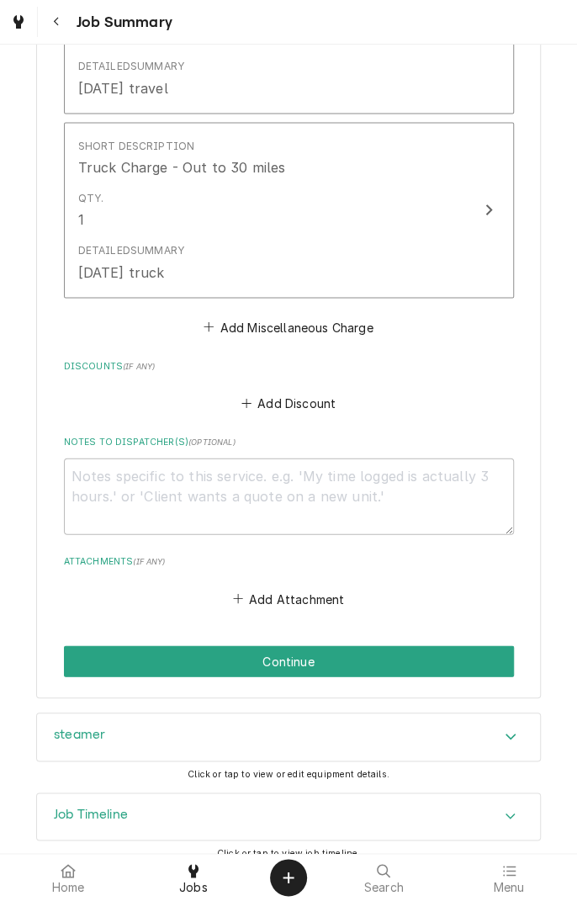
scroll to position [985, 0]
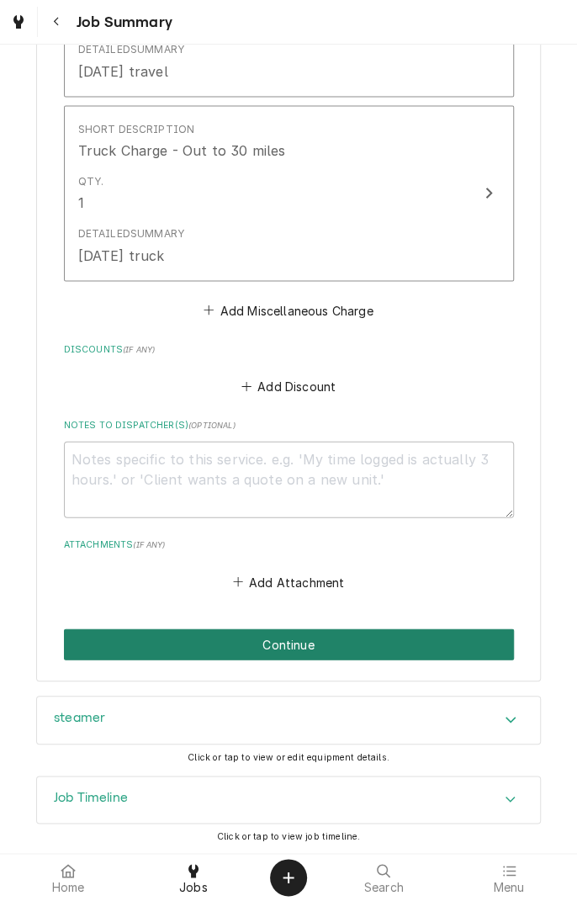
click at [343, 653] on button "Continue" at bounding box center [289, 643] width 450 height 31
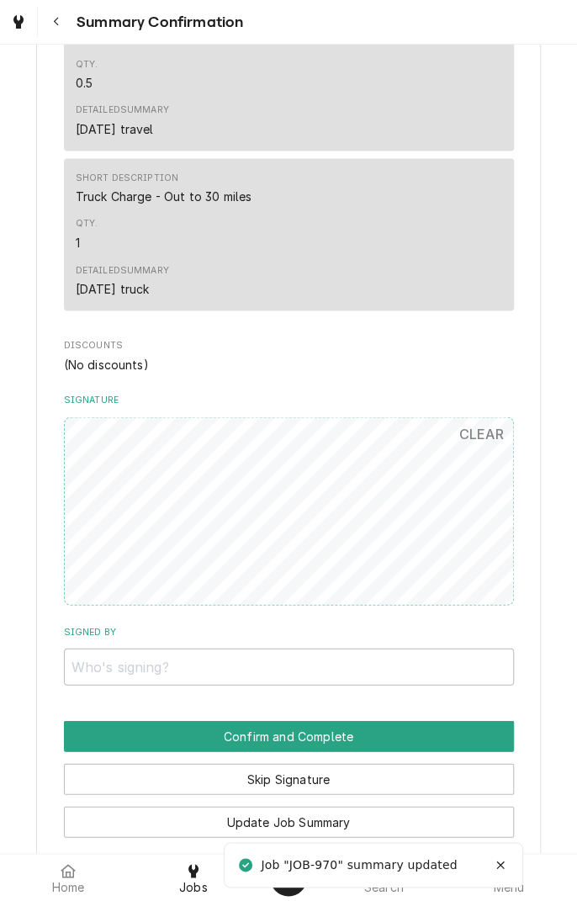
scroll to position [981, 0]
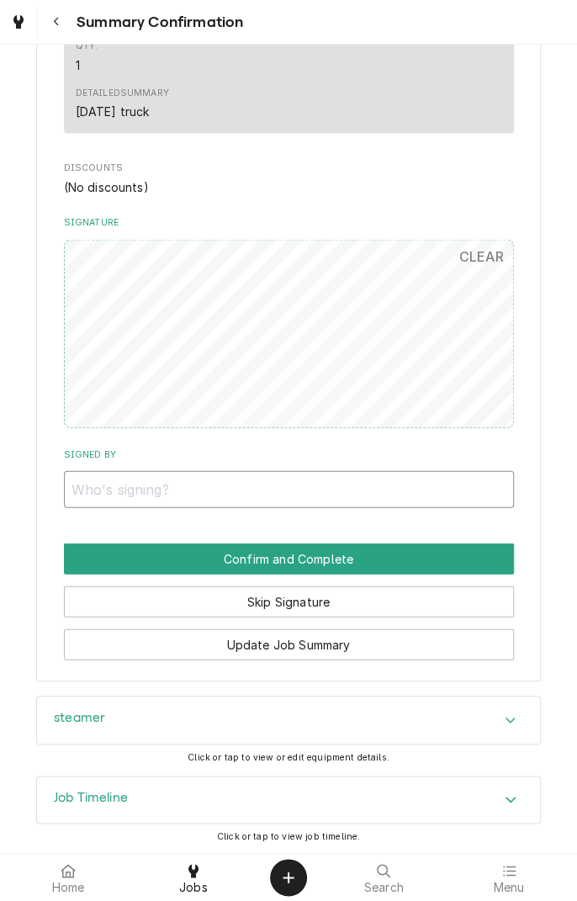
click at [349, 482] on input "Signed By" at bounding box center [289, 488] width 450 height 37
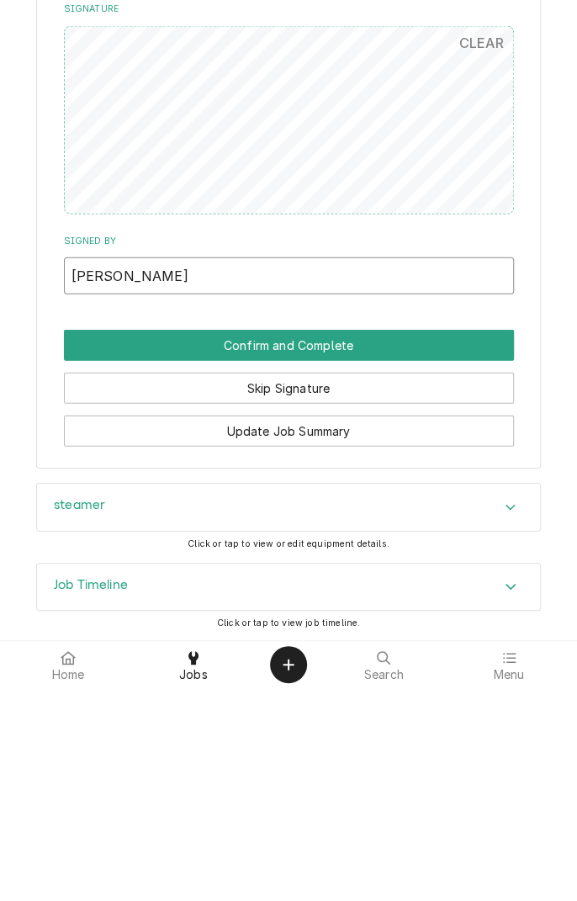
type input "Lataunja Stovall"
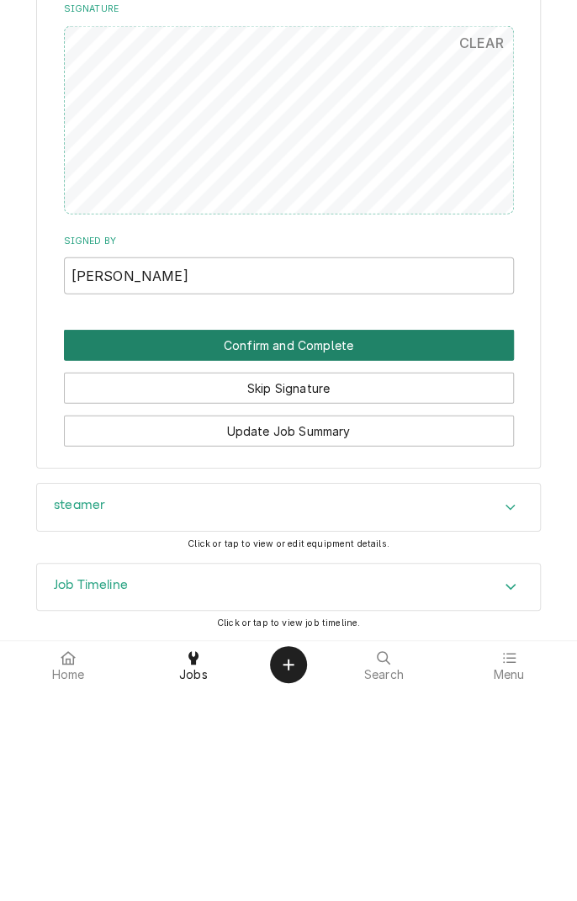
click at [357, 559] on button "Confirm and Complete" at bounding box center [289, 557] width 450 height 31
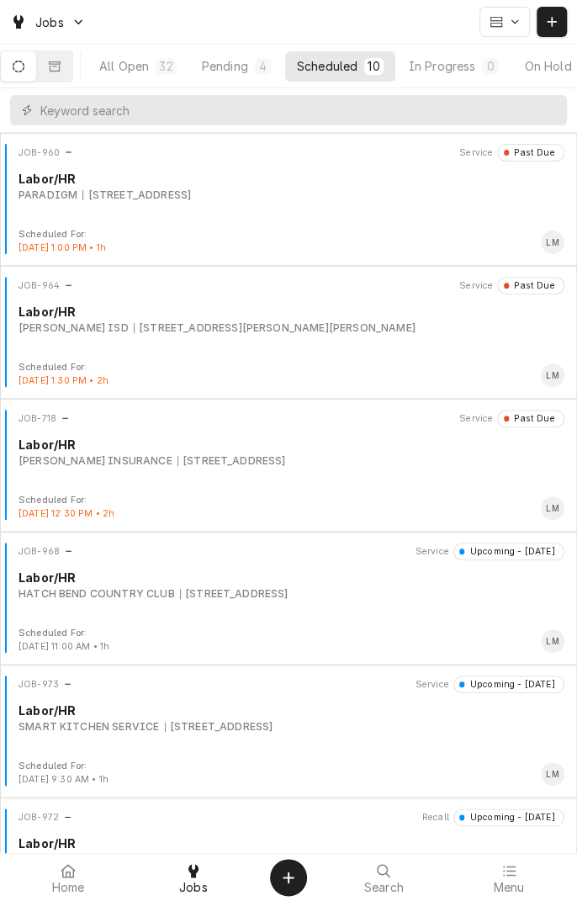
click at [8, 140] on div "JOB-960 Service Past Due Labor/HR PARADIGM [STREET_ADDRESS] Scheduled For: [DAT…" at bounding box center [288, 199] width 577 height 133
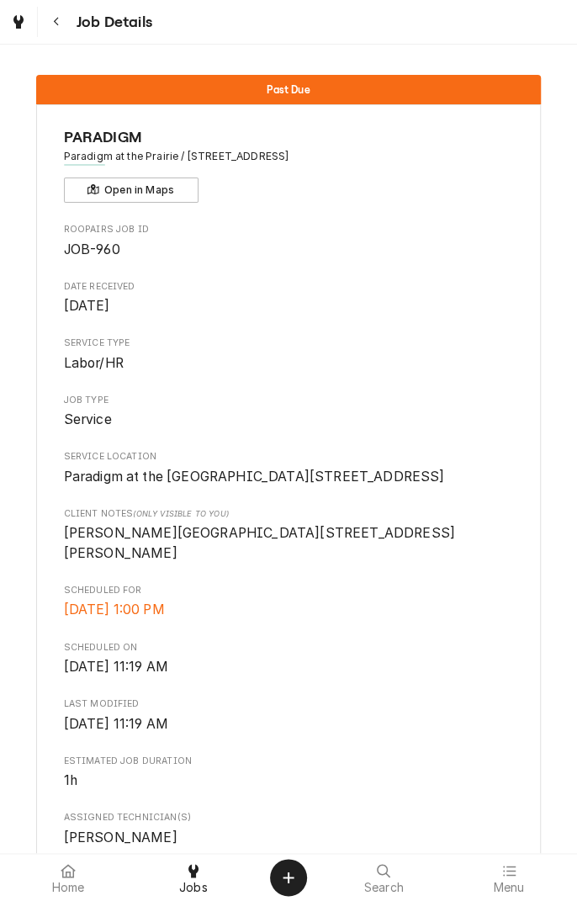
click at [193, 872] on icon at bounding box center [193, 870] width 10 height 13
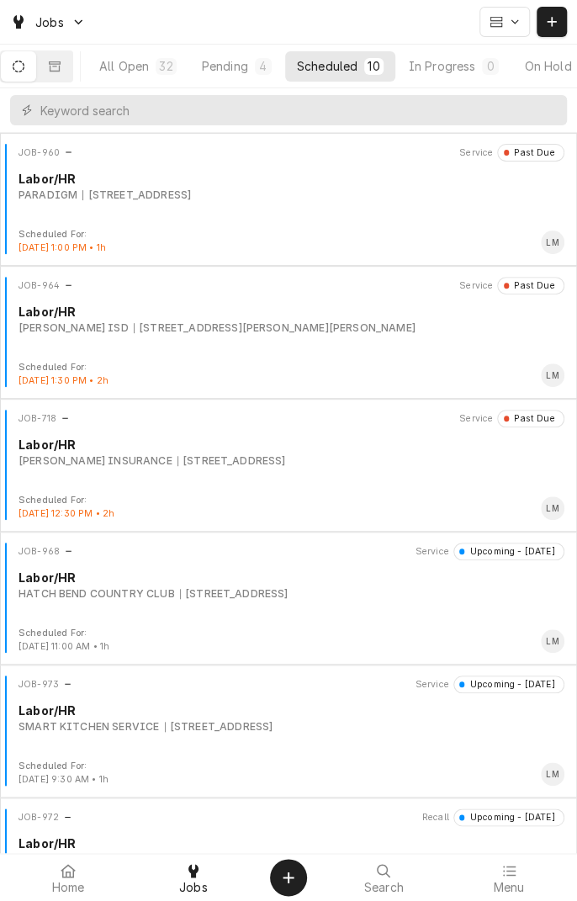
click at [256, 590] on div "579 MEADOWVIEW LN, PORTLAVACA, TX 77979" at bounding box center [234, 593] width 108 height 15
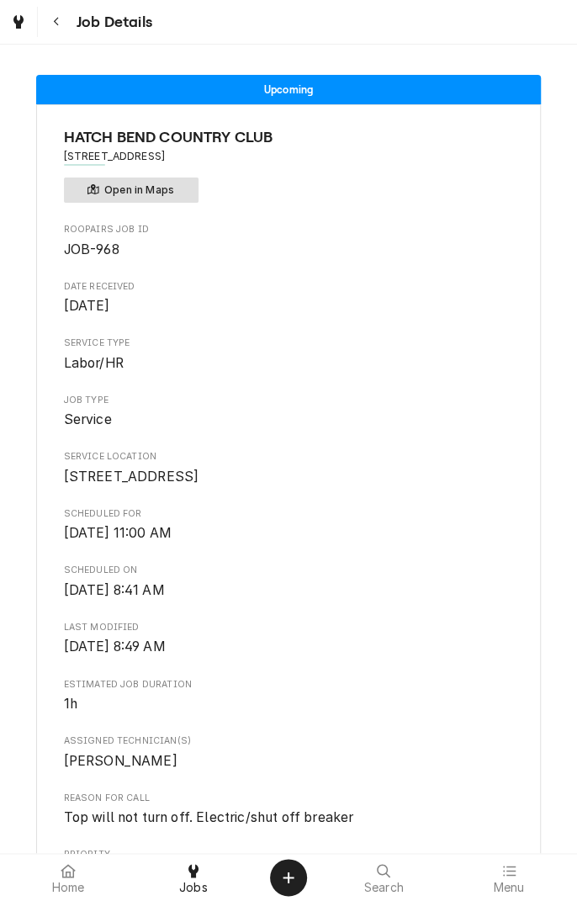
click at [133, 198] on button "Open in Maps" at bounding box center [131, 189] width 135 height 25
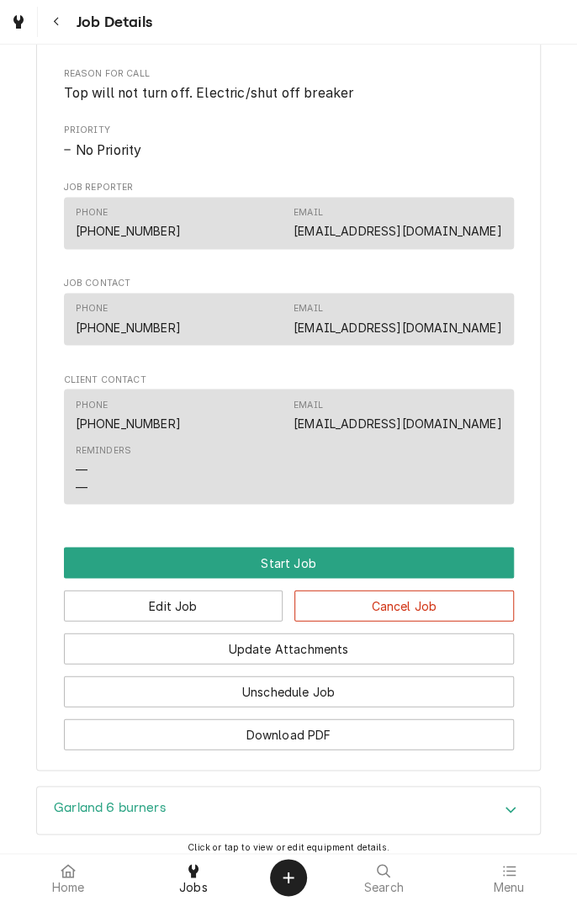
scroll to position [725, 0]
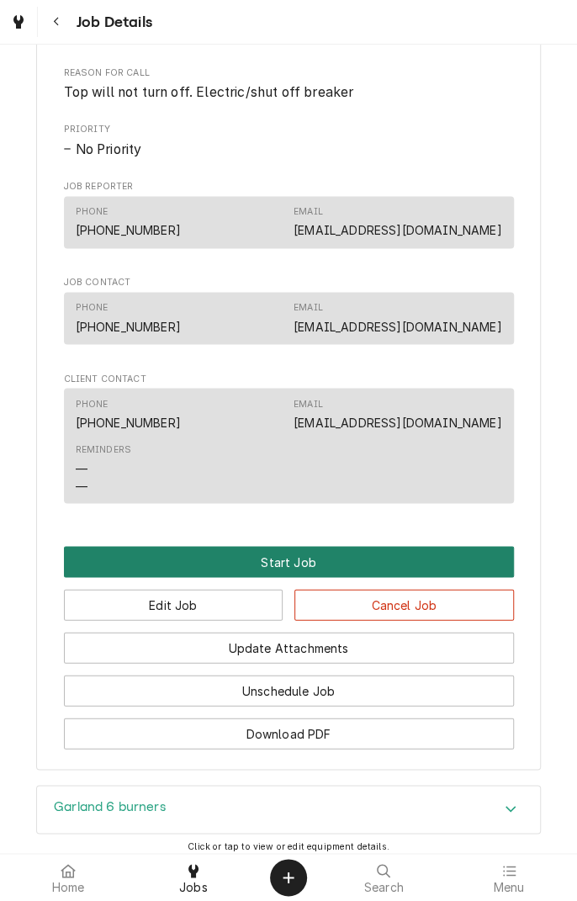
click at [306, 577] on button "Start Job" at bounding box center [289, 561] width 450 height 31
